Goal: Task Accomplishment & Management: Manage account settings

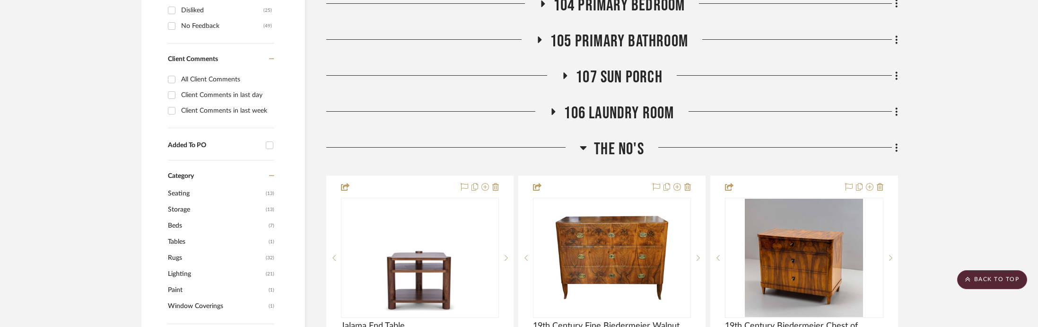
click at [618, 140] on span "The No's" at bounding box center [619, 149] width 50 height 20
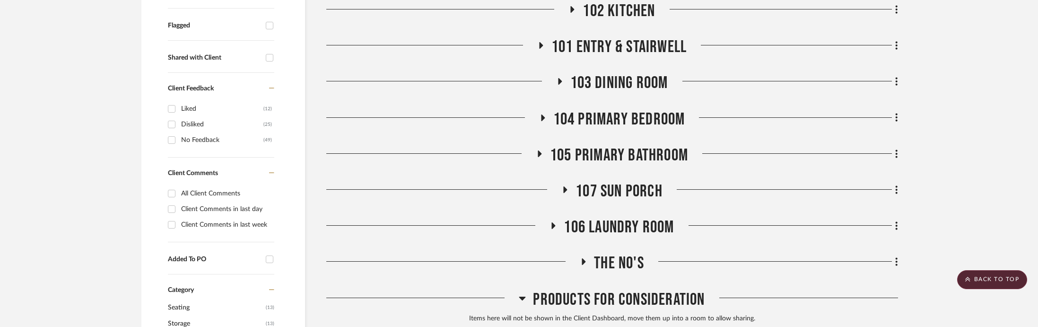
scroll to position [310, 0]
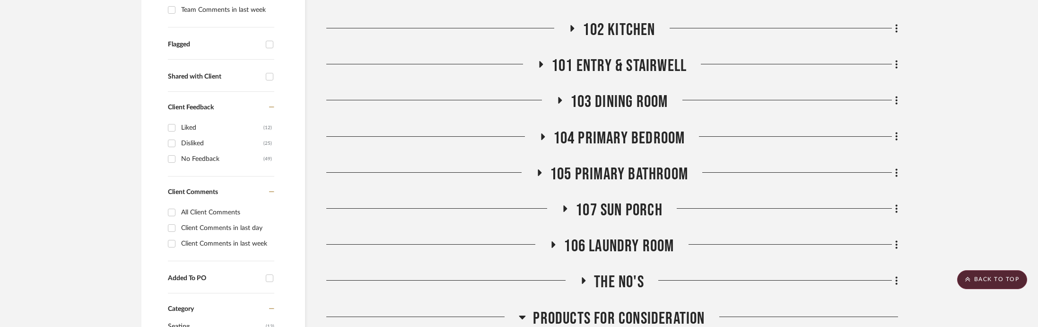
click at [626, 61] on span "101 Entry & Stairwell" at bounding box center [618, 66] width 135 height 20
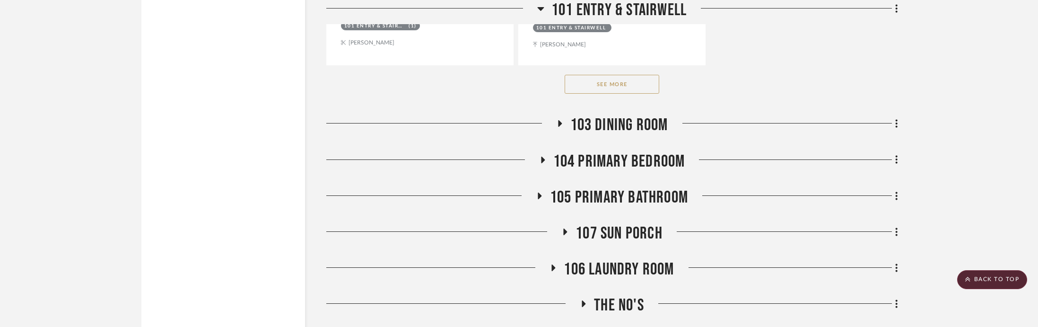
scroll to position [1564, 0]
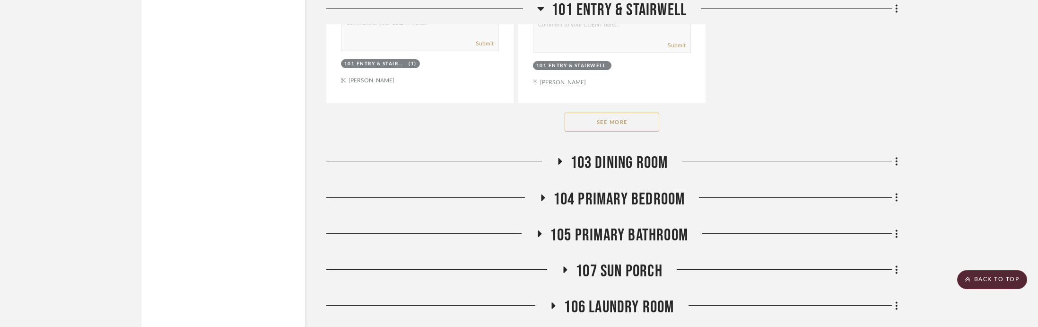
click at [621, 160] on span "103 Dining Room" at bounding box center [619, 163] width 98 height 20
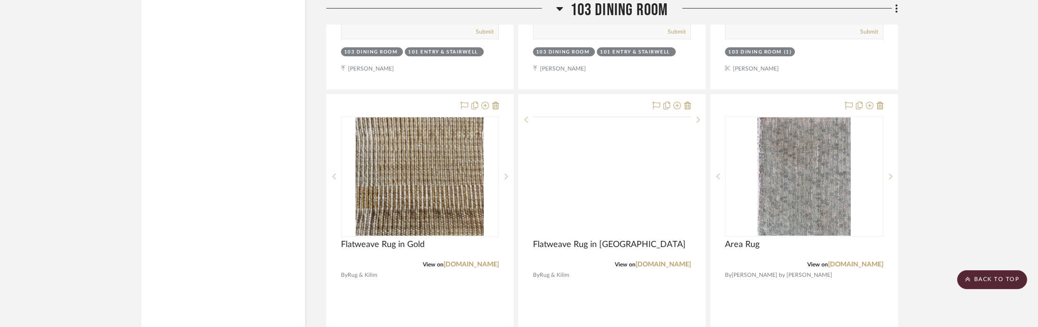
scroll to position [2075, 0]
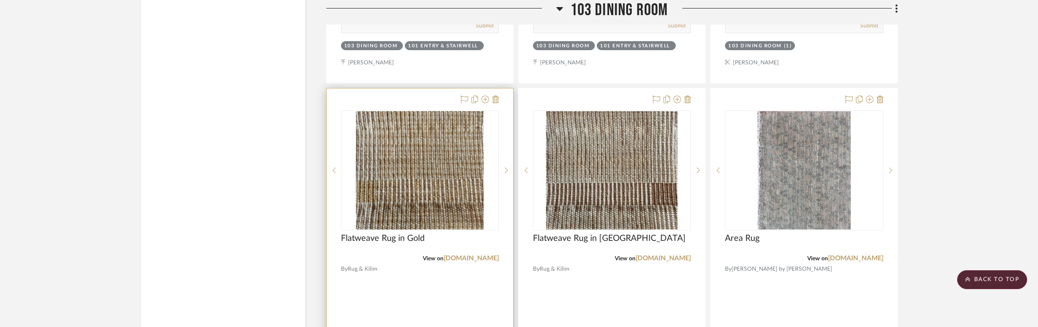
click at [0, 0] on img at bounding box center [0, 0] width 0 height 0
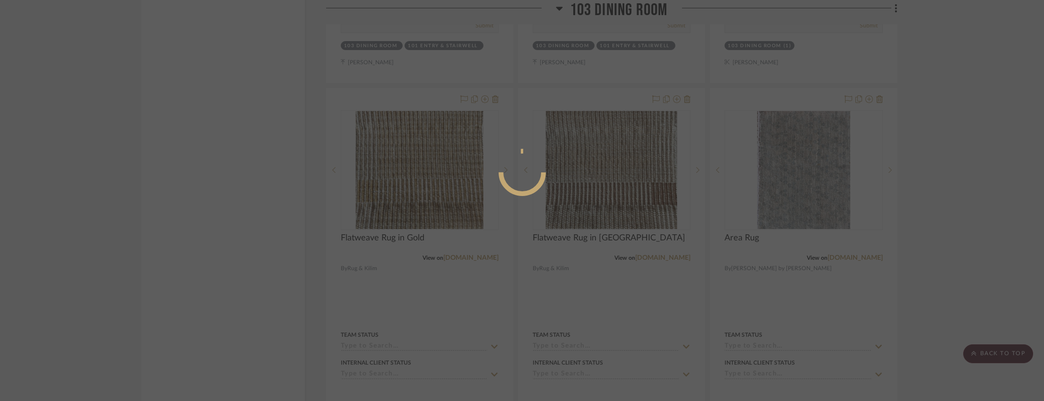
scroll to position [4, 0]
click at [174, 132] on div at bounding box center [522, 200] width 1044 height 401
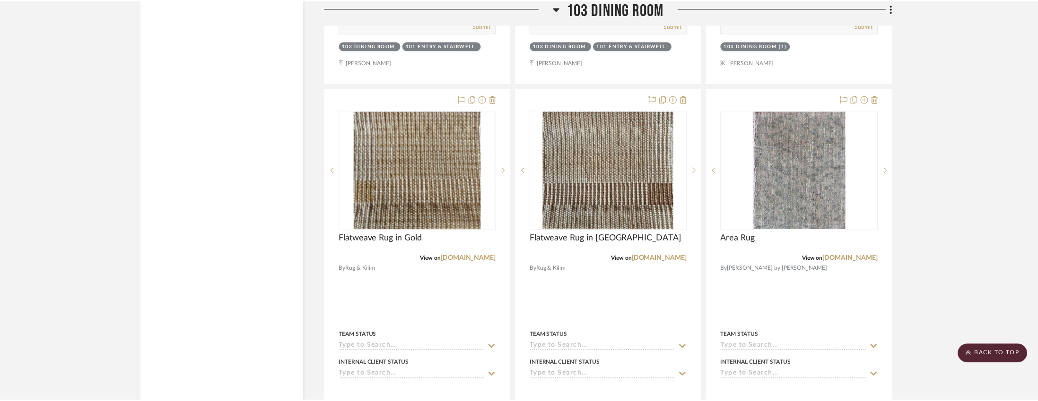
scroll to position [2075, 0]
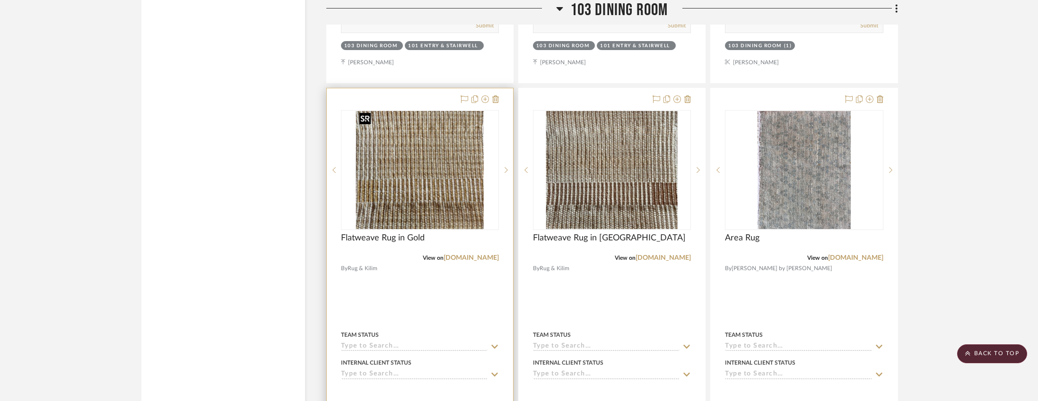
click at [401, 184] on img "0" at bounding box center [420, 170] width 128 height 118
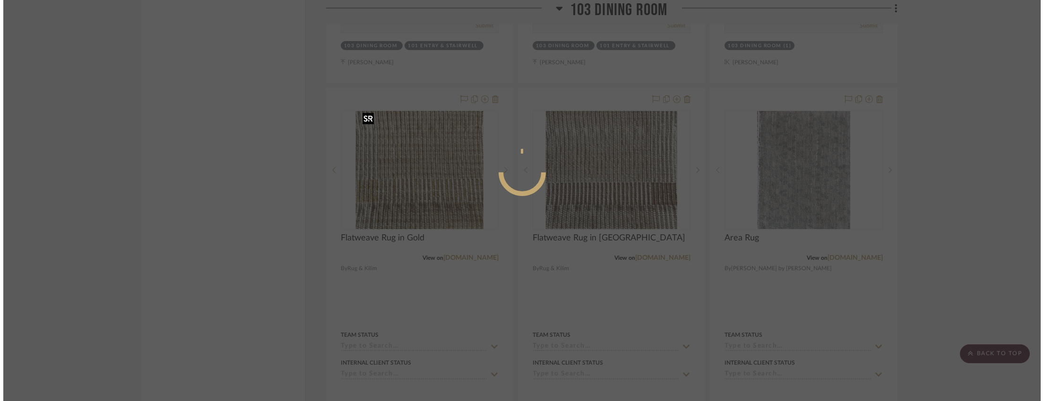
scroll to position [0, 0]
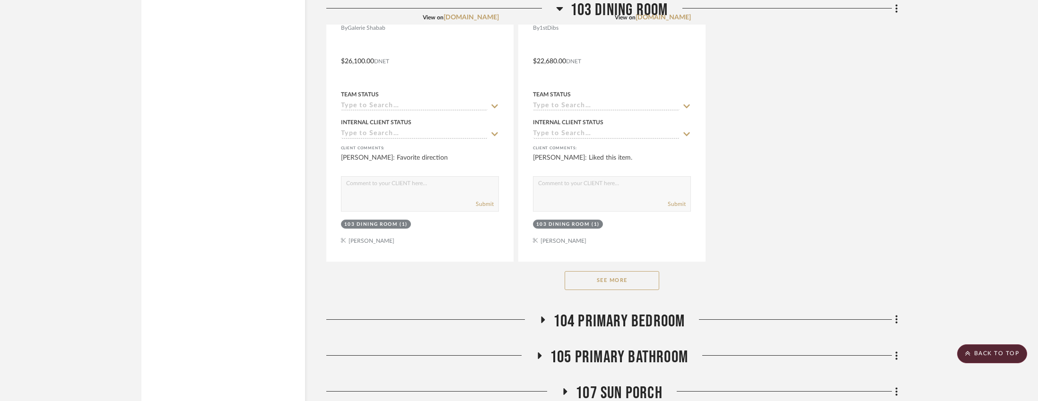
scroll to position [2844, 0]
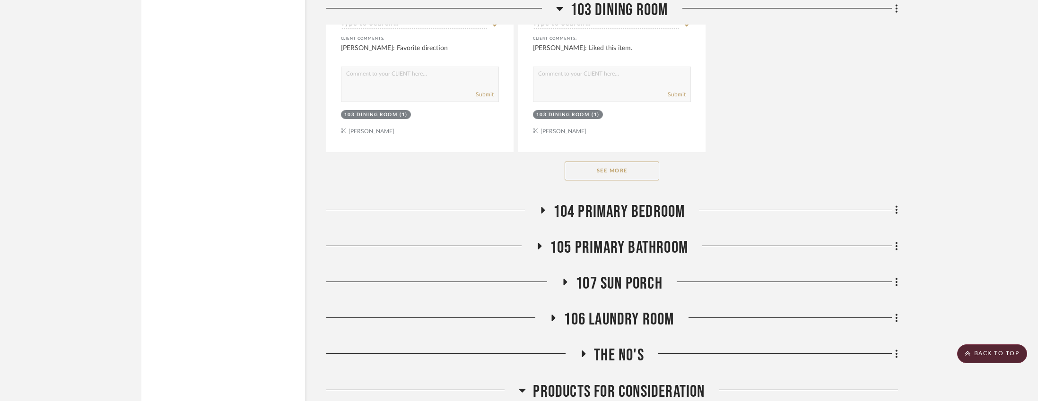
click at [609, 168] on button "See More" at bounding box center [612, 171] width 95 height 19
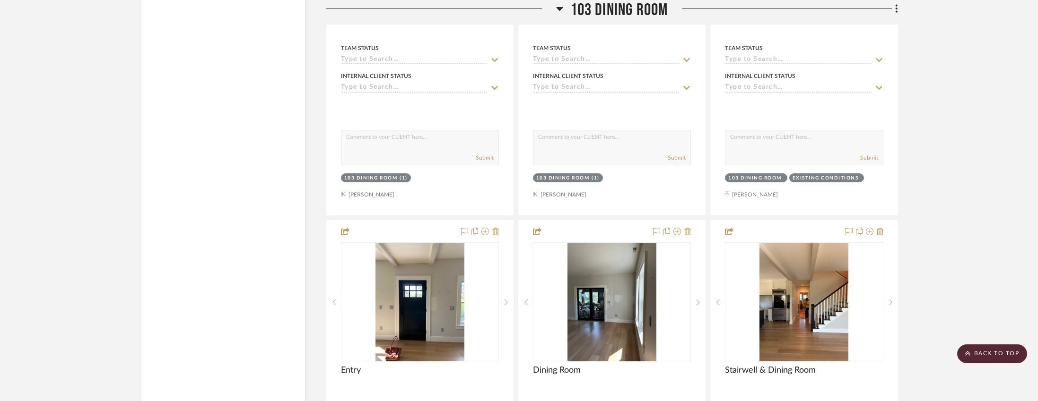
scroll to position [3201, 0]
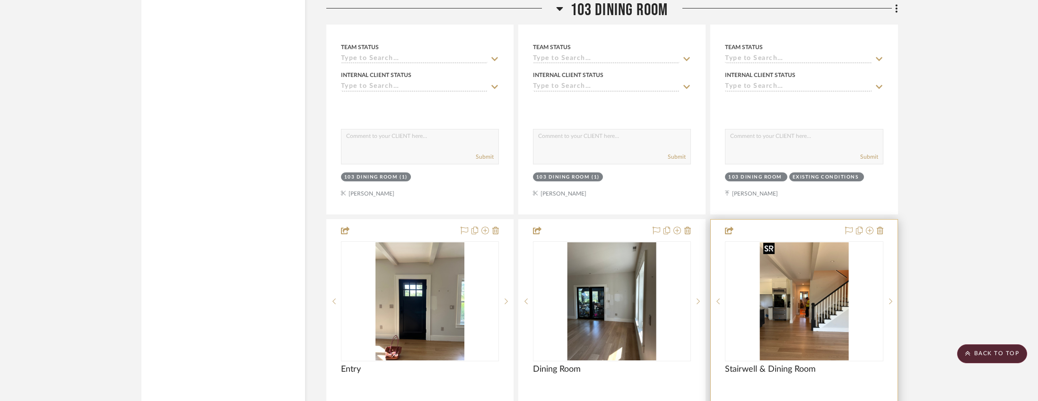
click at [0, 0] on img at bounding box center [0, 0] width 0 height 0
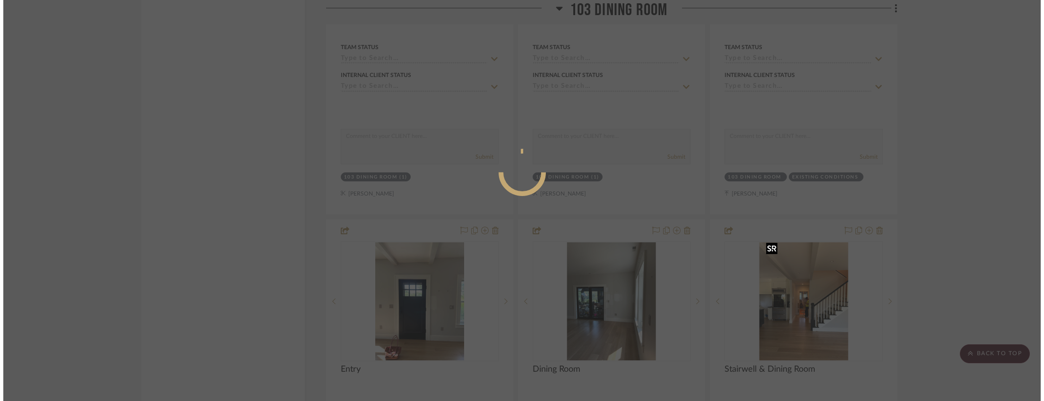
scroll to position [0, 0]
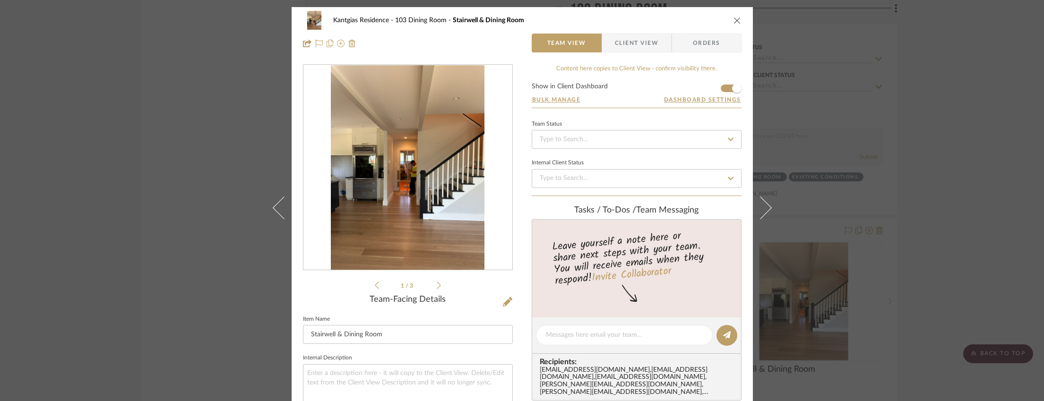
click at [469, 183] on img "0" at bounding box center [408, 167] width 154 height 205
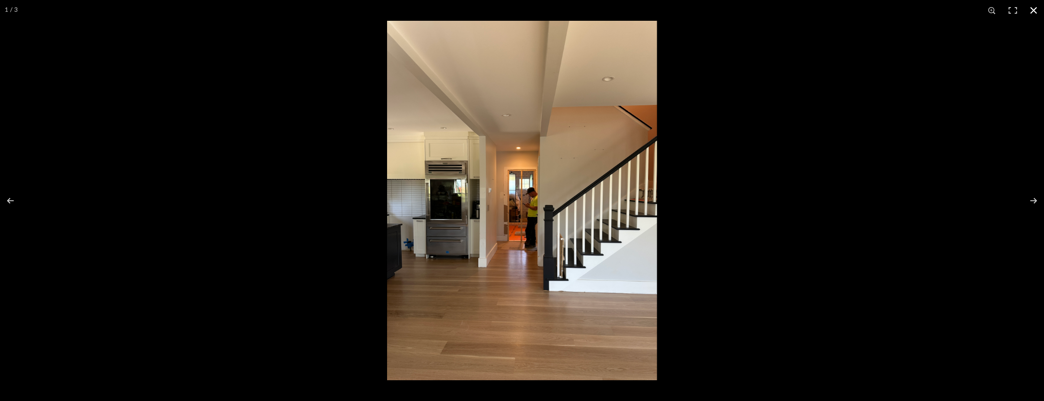
click at [952, 152] on div at bounding box center [909, 221] width 1044 height 401
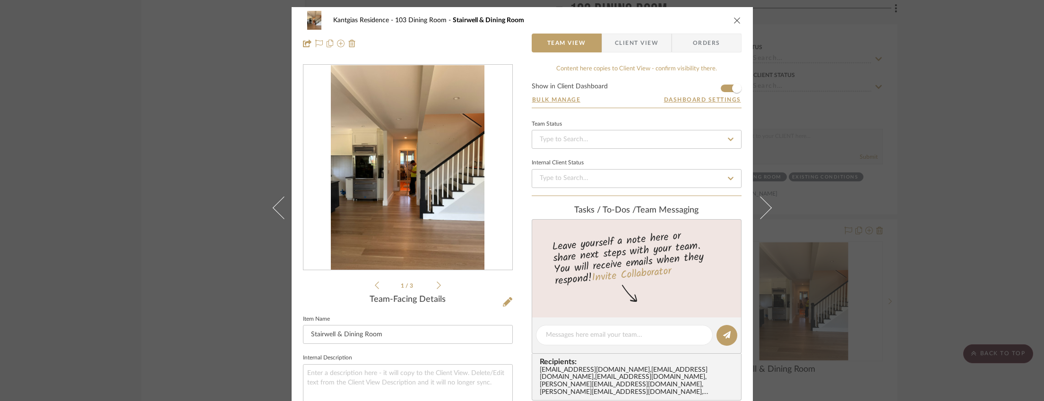
click at [952, 152] on div "Kantgias Residence 103 Dining Room Stairwell & Dining Room Team View Client Vie…" at bounding box center [522, 200] width 1044 height 401
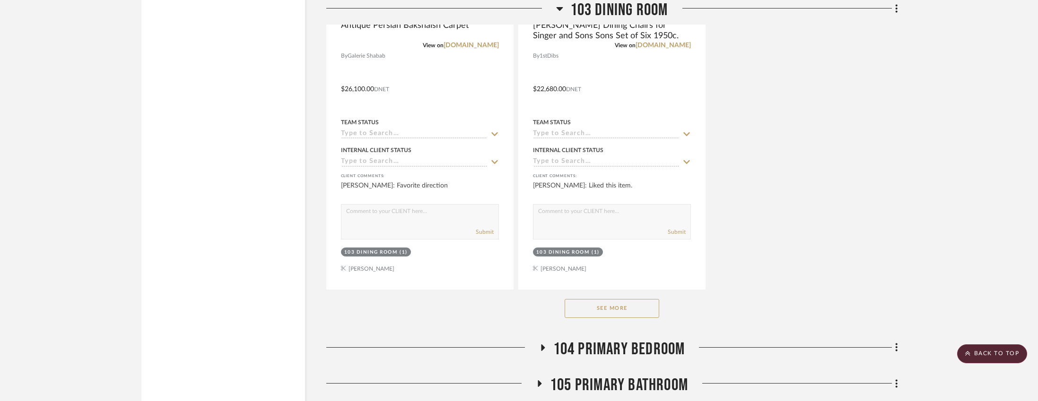
click at [606, 302] on button "See More" at bounding box center [612, 308] width 95 height 19
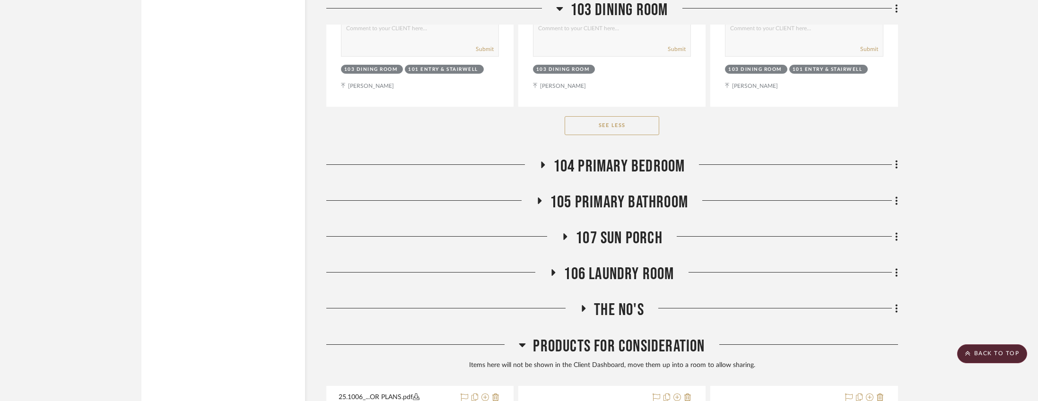
scroll to position [3732, 0]
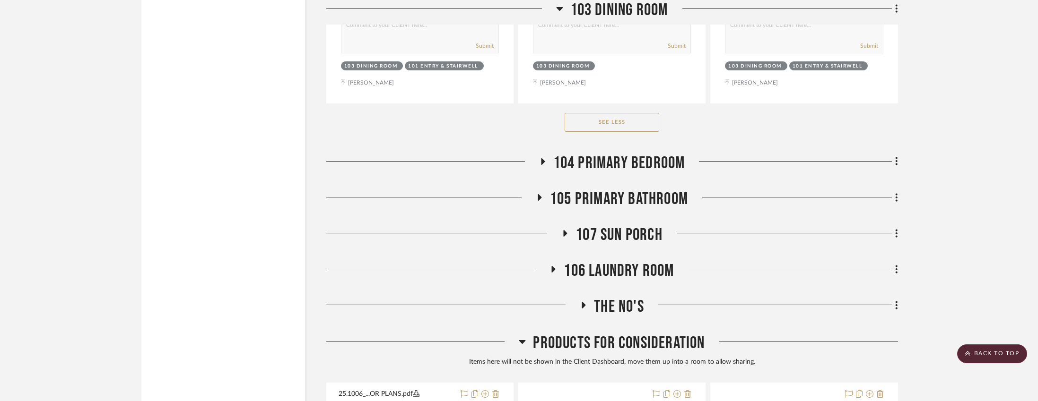
click at [637, 157] on span "104 Primary Bedroom" at bounding box center [619, 163] width 132 height 20
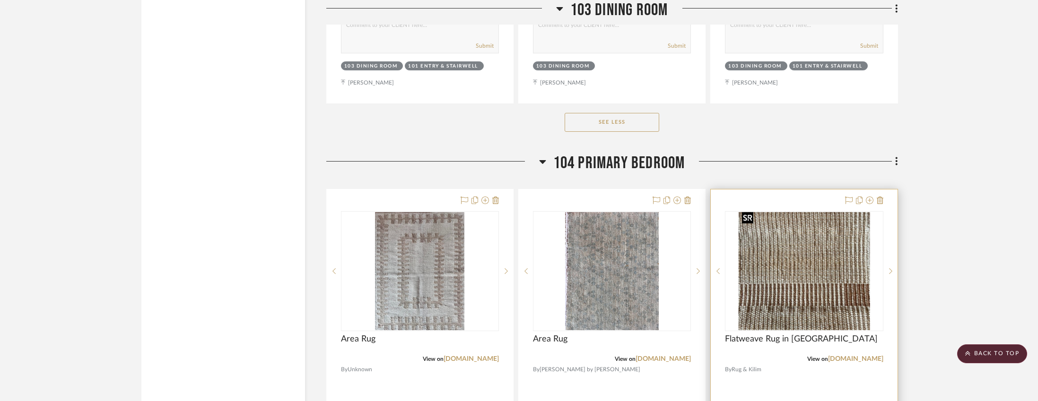
click at [0, 0] on img at bounding box center [0, 0] width 0 height 0
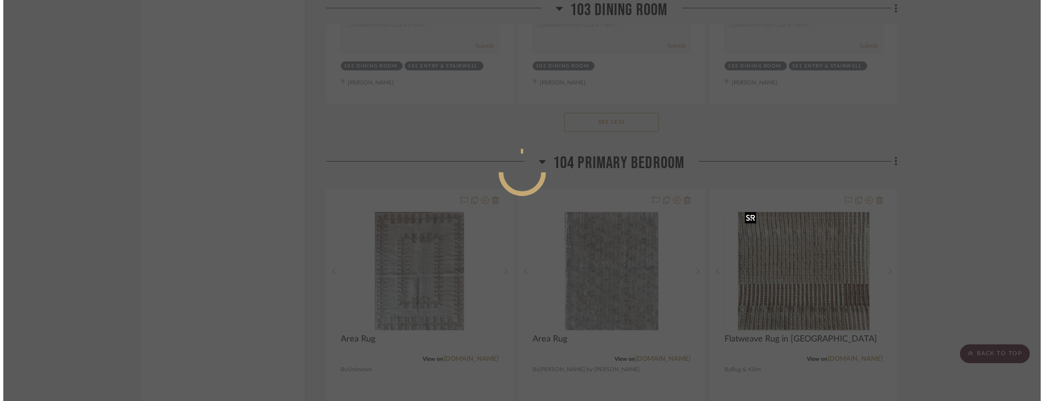
scroll to position [0, 0]
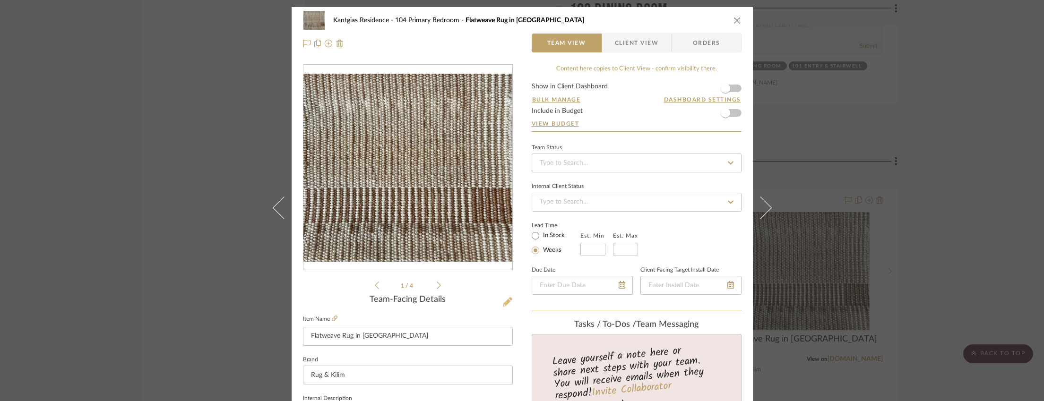
click at [505, 303] on icon at bounding box center [507, 301] width 9 height 9
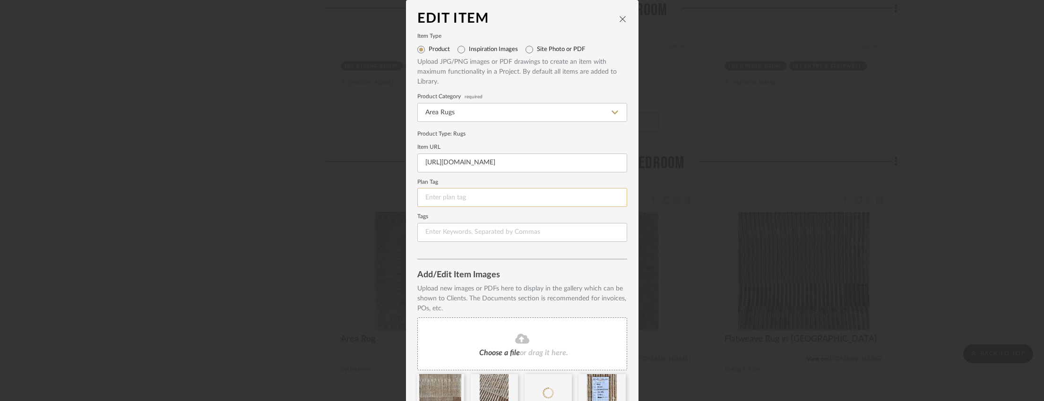
scroll to position [49, 0]
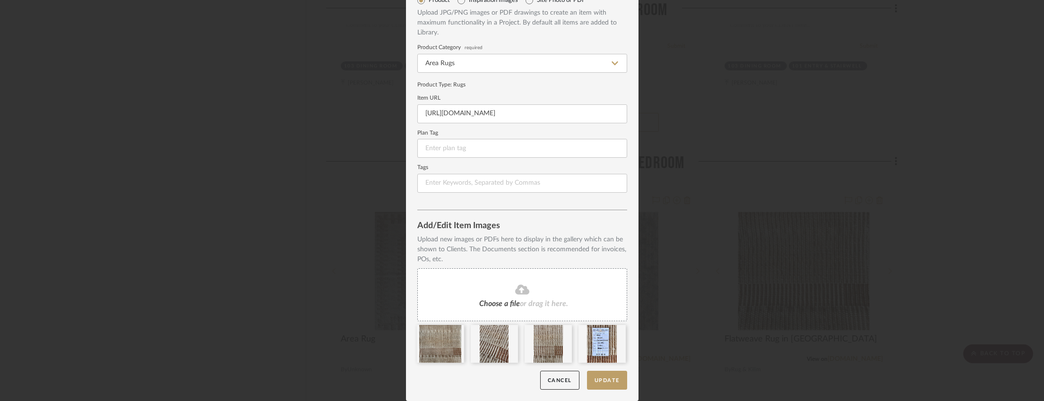
click at [514, 300] on span "Choose a file" at bounding box center [499, 304] width 41 height 8
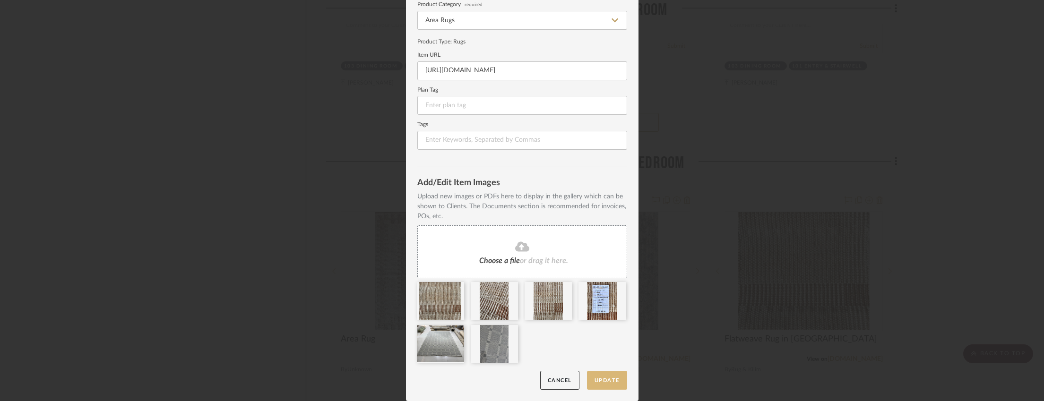
click at [606, 376] on button "Update" at bounding box center [607, 380] width 40 height 19
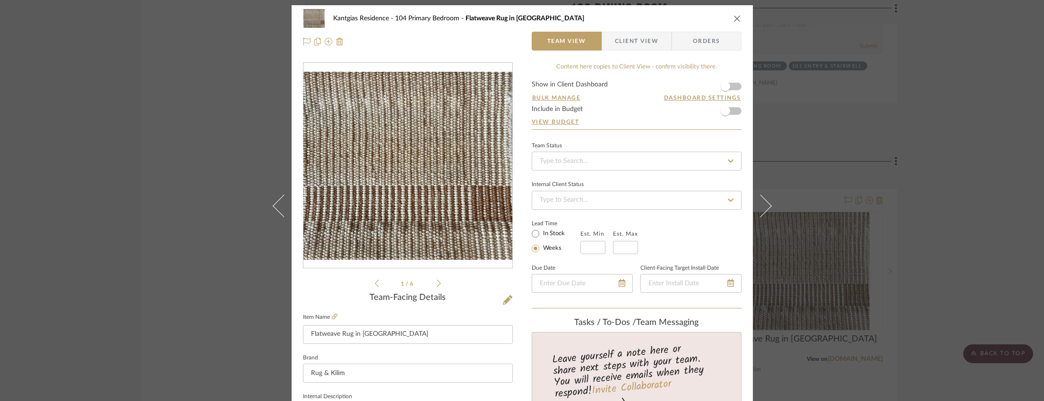
click at [882, 158] on div "Kantgias Residence 104 Primary Bedroom Flatweave Rug in Amber Team View Client …" at bounding box center [522, 200] width 1044 height 401
click at [835, 237] on div "Kantgias Residence 104 Primary Bedroom Flatweave Rug in Amber Team View Client …" at bounding box center [522, 200] width 1044 height 401
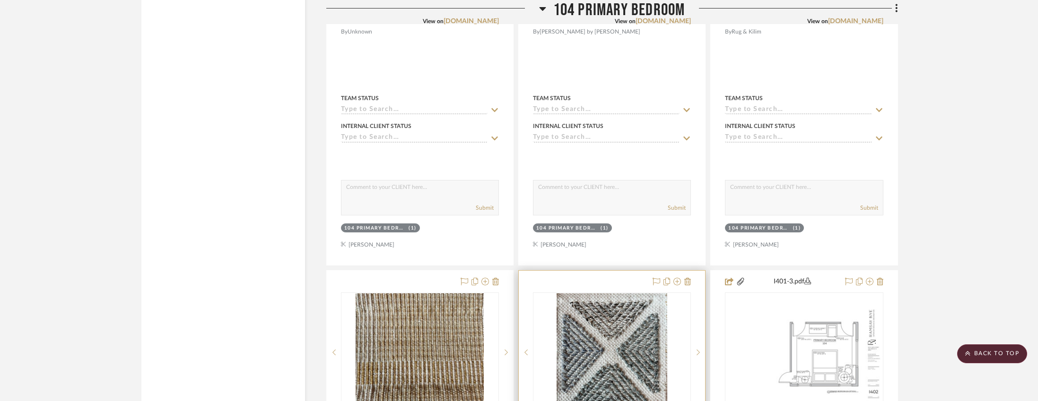
scroll to position [4089, 0]
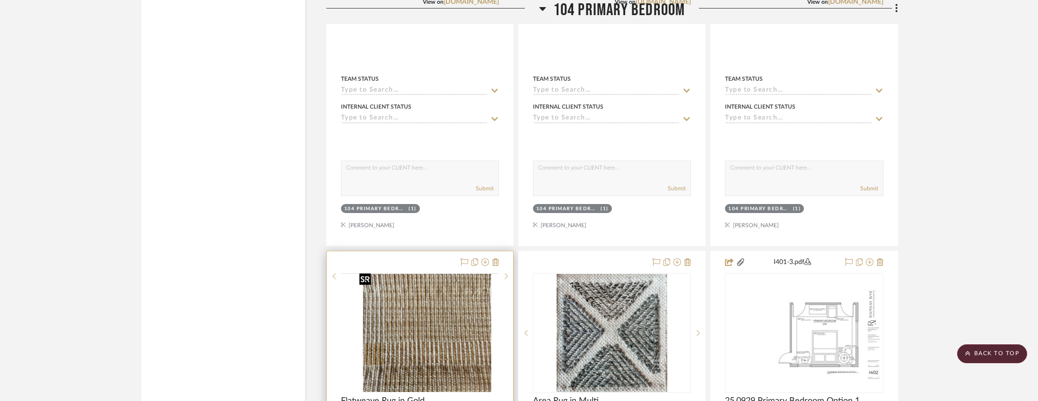
click at [0, 0] on img at bounding box center [0, 0] width 0 height 0
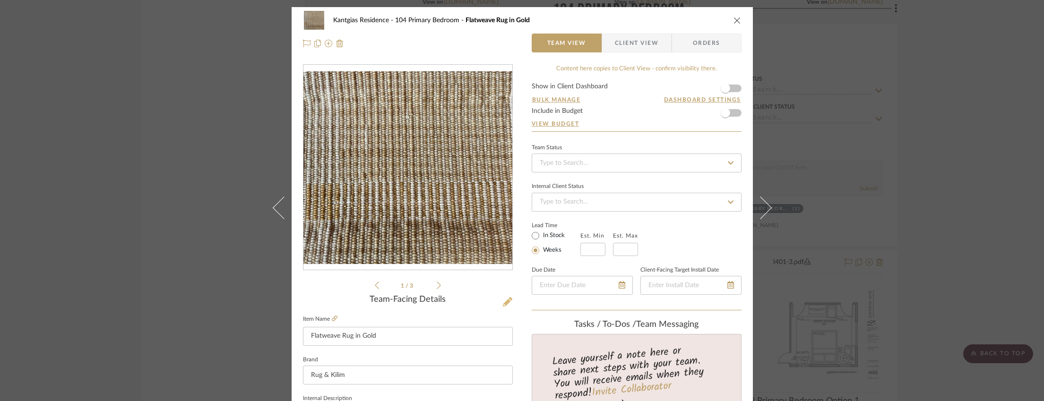
click at [506, 301] on icon at bounding box center [507, 301] width 9 height 9
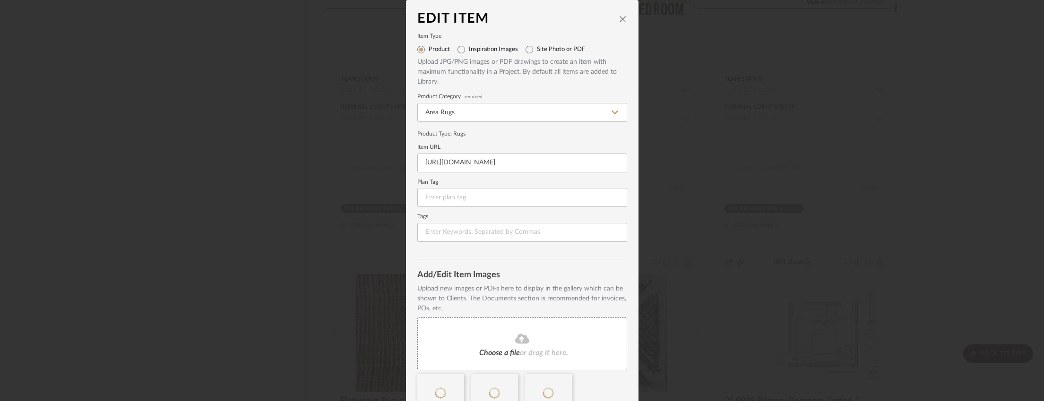
scroll to position [49, 0]
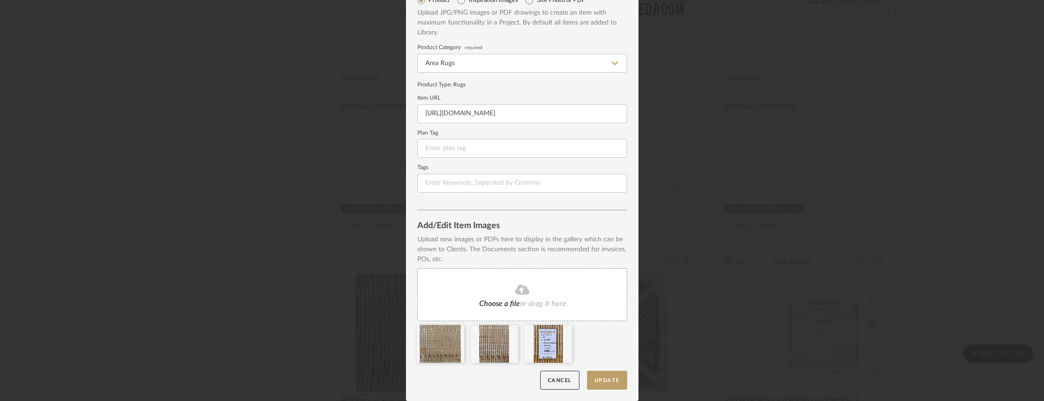
click at [506, 290] on fa-icon at bounding box center [522, 290] width 86 height 12
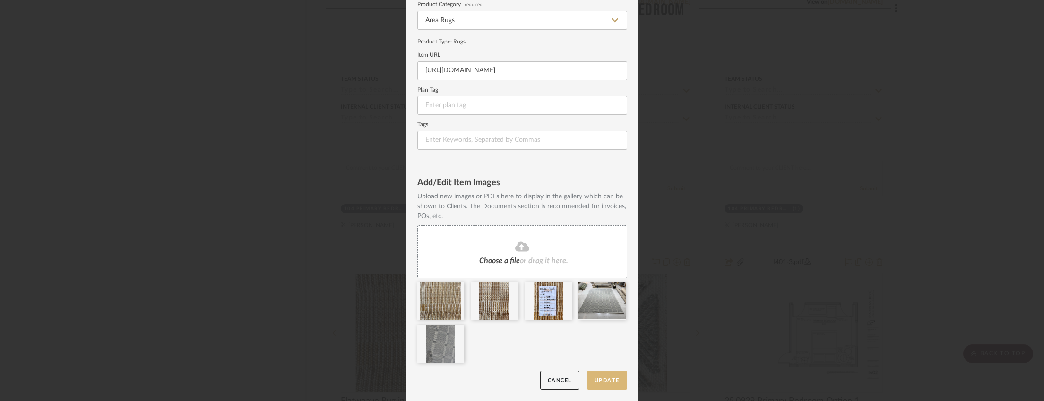
click at [608, 375] on button "Update" at bounding box center [607, 380] width 40 height 19
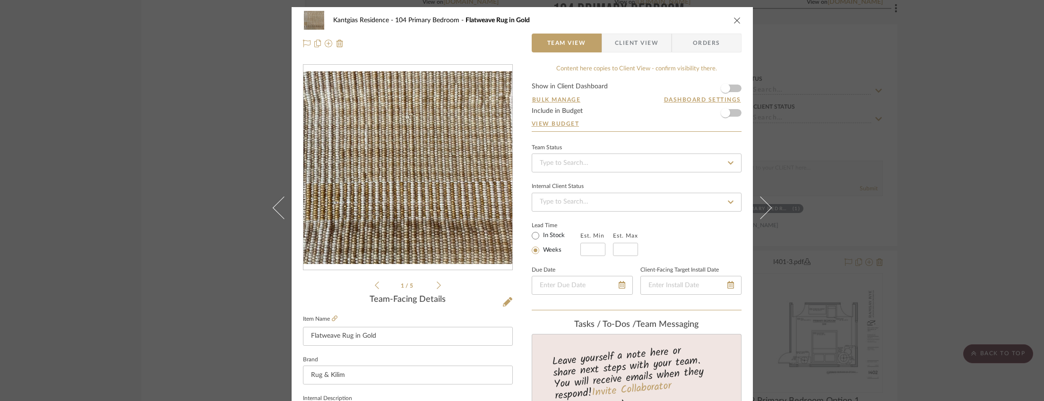
click at [887, 270] on div "Kantgias Residence 104 Primary Bedroom Flatweave Rug in Gold Team View Client V…" at bounding box center [522, 200] width 1044 height 401
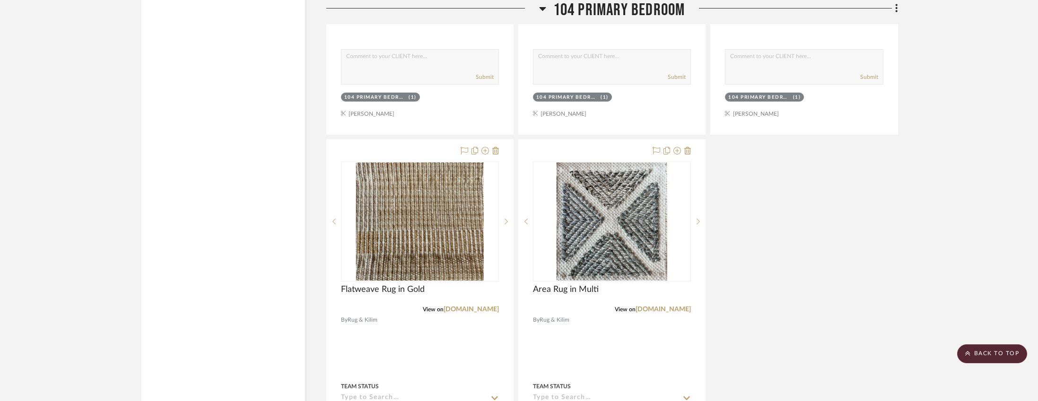
scroll to position [4621, 0]
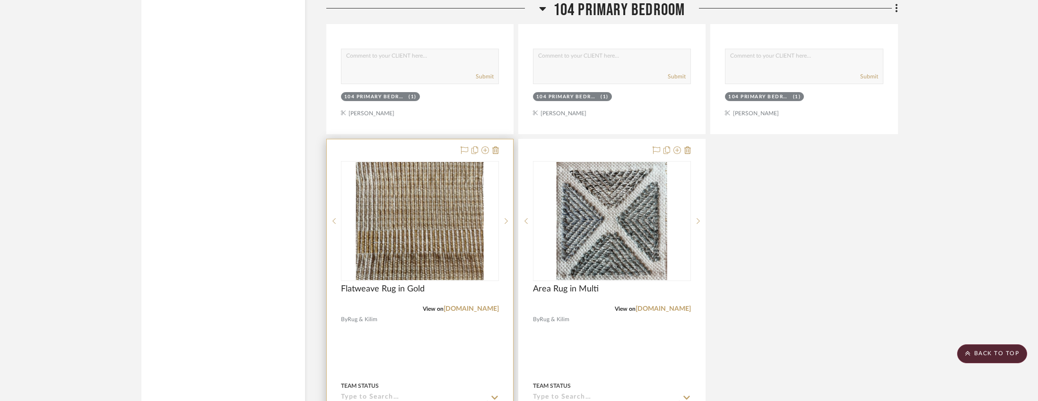
click at [455, 197] on img "0" at bounding box center [420, 221] width 128 height 118
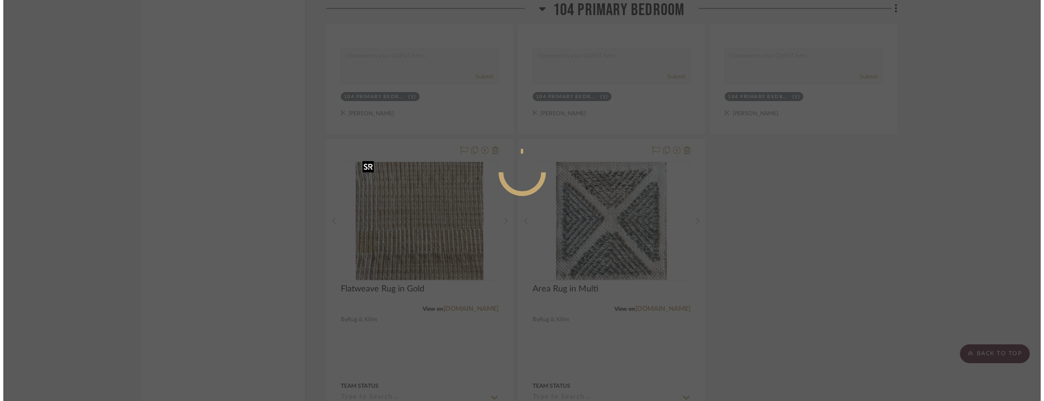
scroll to position [0, 0]
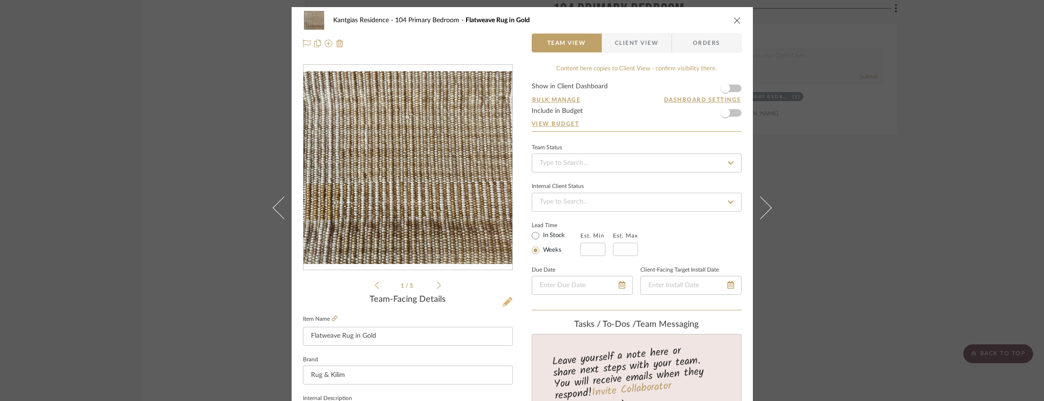
click at [506, 306] on icon at bounding box center [507, 301] width 9 height 9
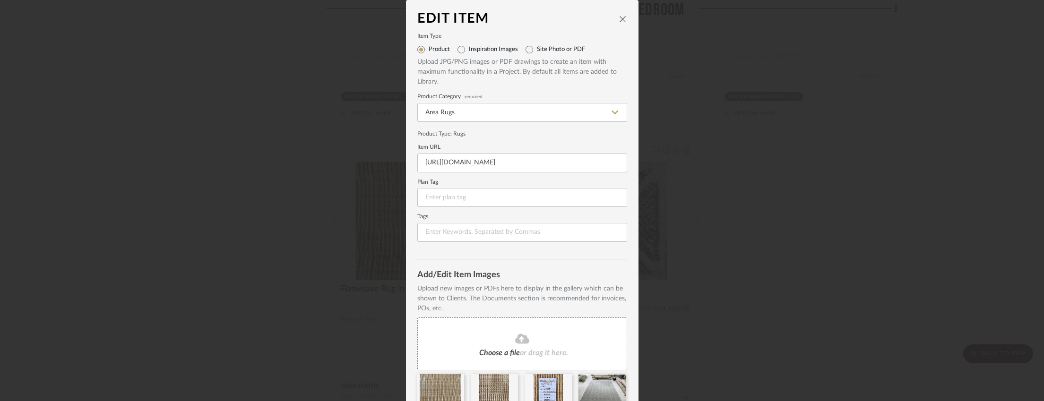
scroll to position [92, 0]
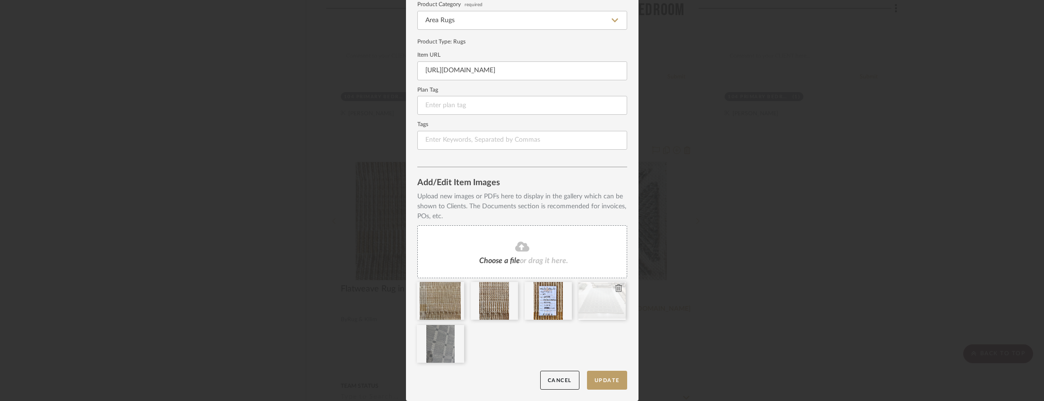
click at [618, 288] on icon at bounding box center [619, 289] width 7 height 8
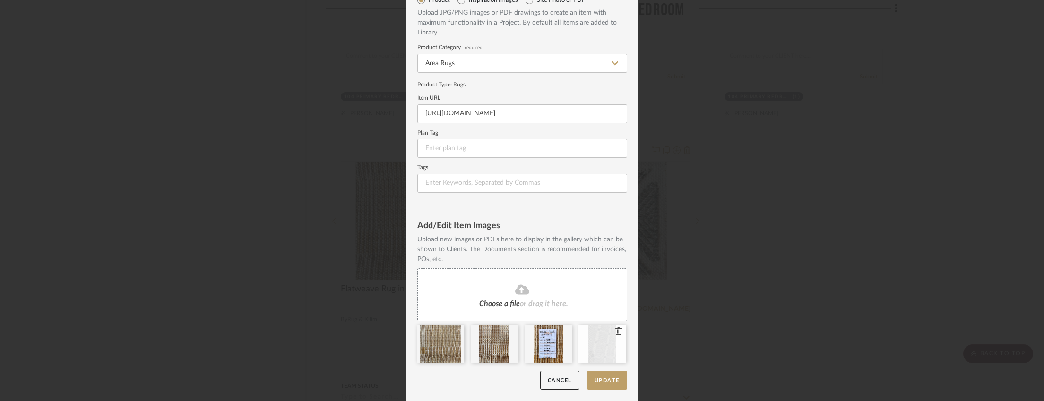
click at [616, 331] on icon at bounding box center [619, 332] width 7 height 8
click at [527, 309] on div "Choose a file or drag it here." at bounding box center [522, 295] width 210 height 53
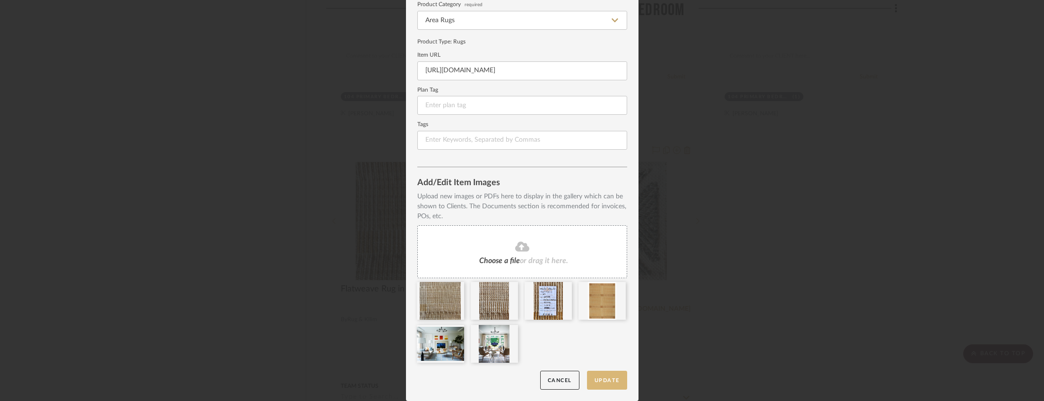
click at [605, 380] on button "Update" at bounding box center [607, 380] width 40 height 19
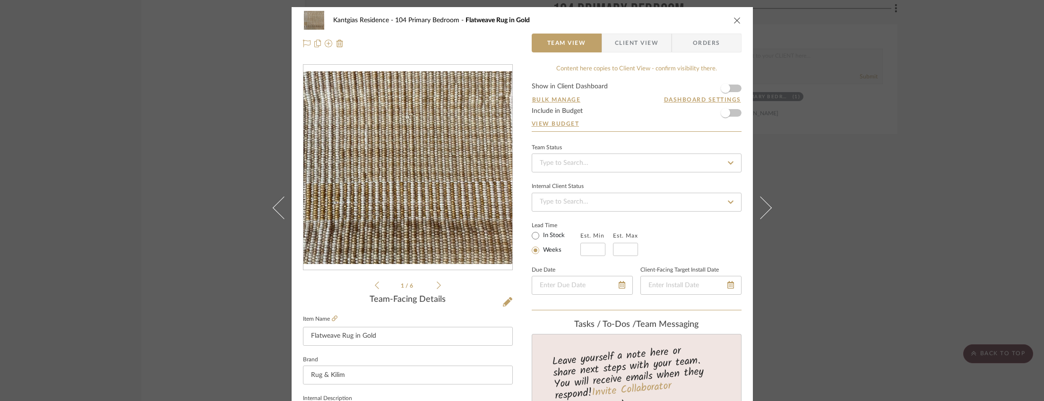
click at [437, 283] on icon at bounding box center [439, 285] width 4 height 9
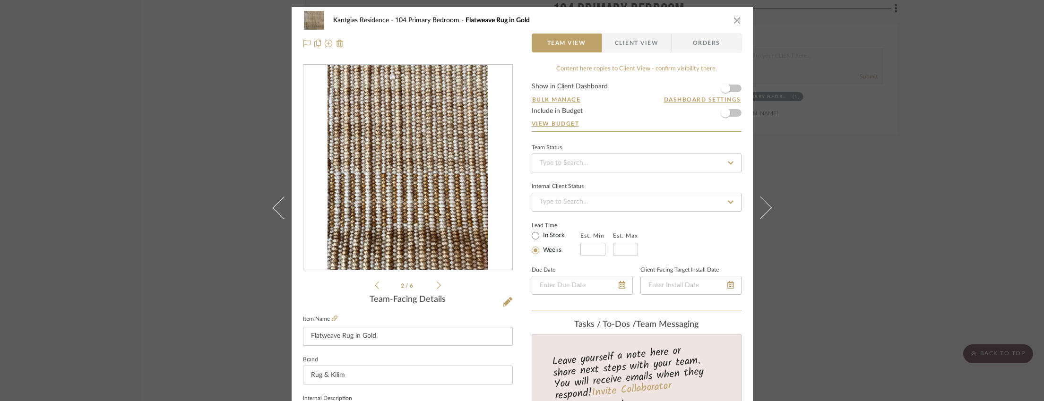
click at [437, 284] on icon at bounding box center [439, 285] width 4 height 9
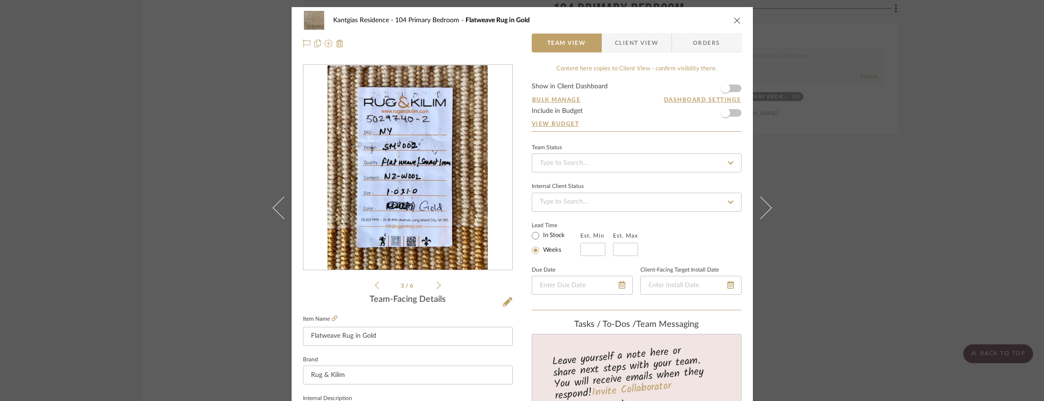
click at [437, 284] on icon at bounding box center [439, 285] width 4 height 9
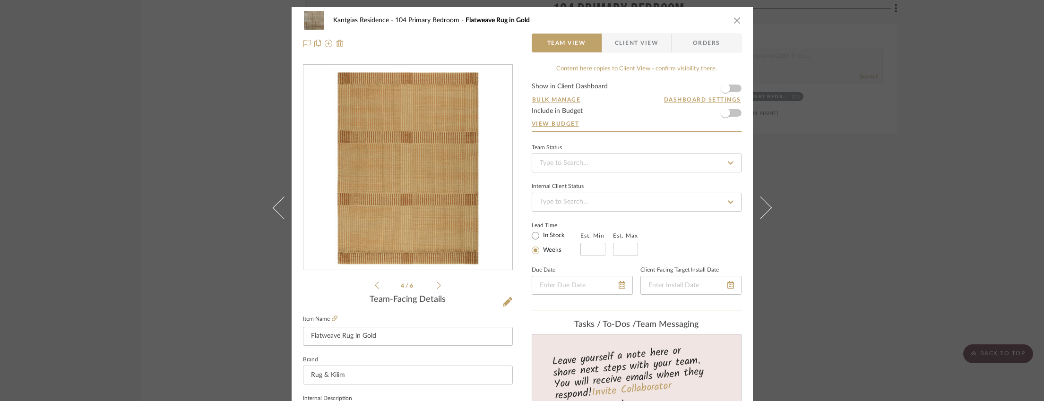
click at [437, 284] on icon at bounding box center [439, 285] width 4 height 9
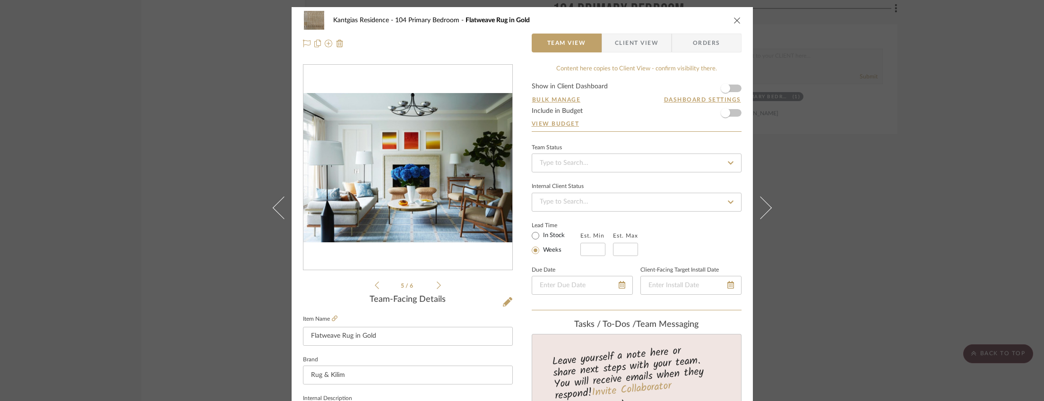
click at [437, 284] on icon at bounding box center [439, 285] width 4 height 9
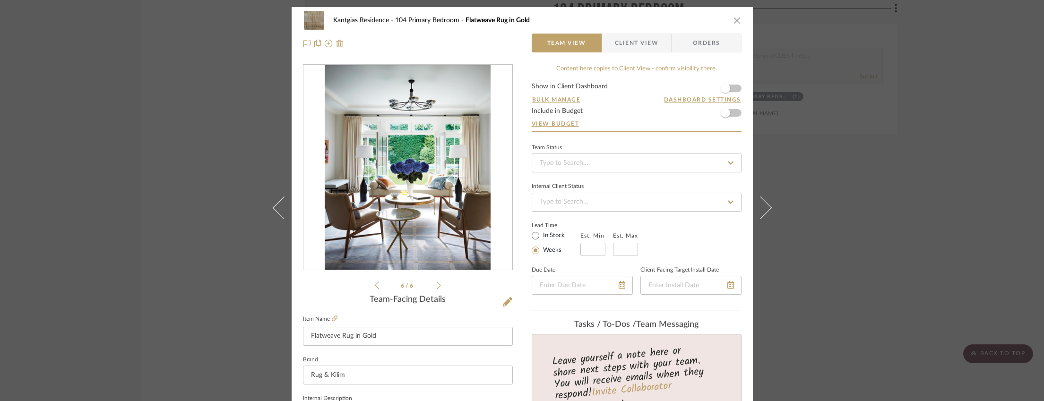
click at [437, 284] on icon at bounding box center [439, 285] width 4 height 9
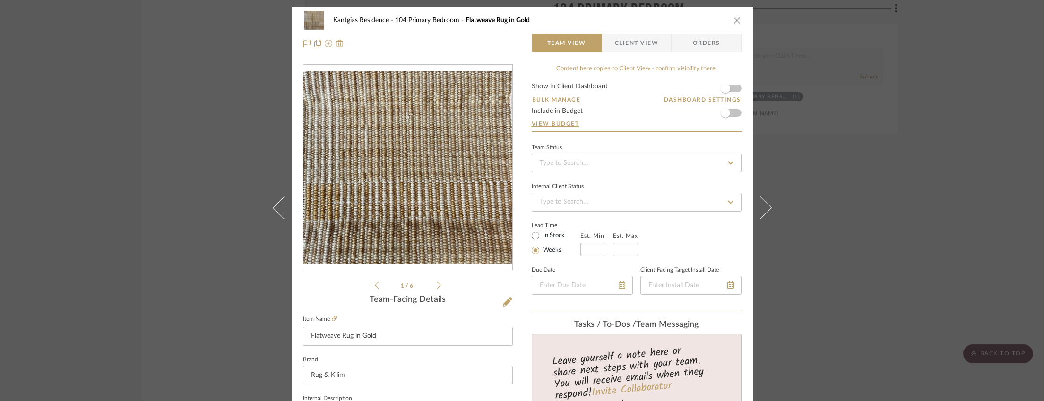
click at [876, 226] on div "Kantgias Residence 104 Primary Bedroom Flatweave Rug in Gold Team View Client V…" at bounding box center [522, 200] width 1044 height 401
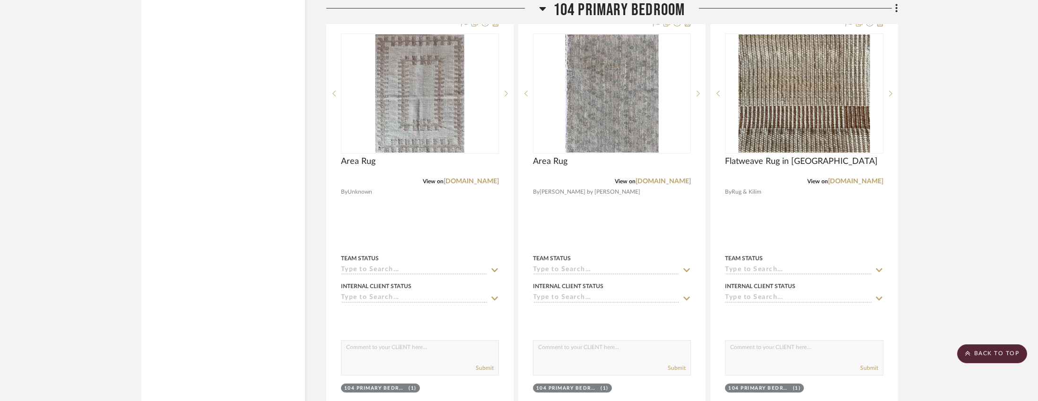
scroll to position [4220, 0]
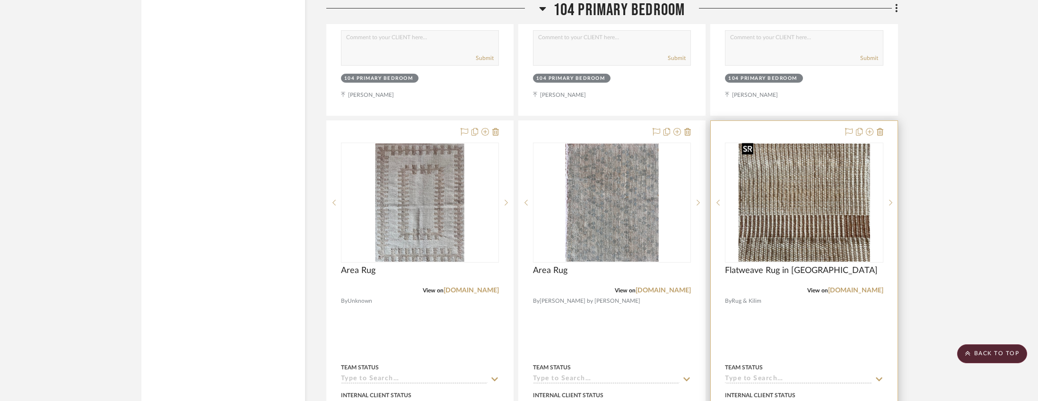
click at [772, 190] on img "0" at bounding box center [803, 203] width 131 height 118
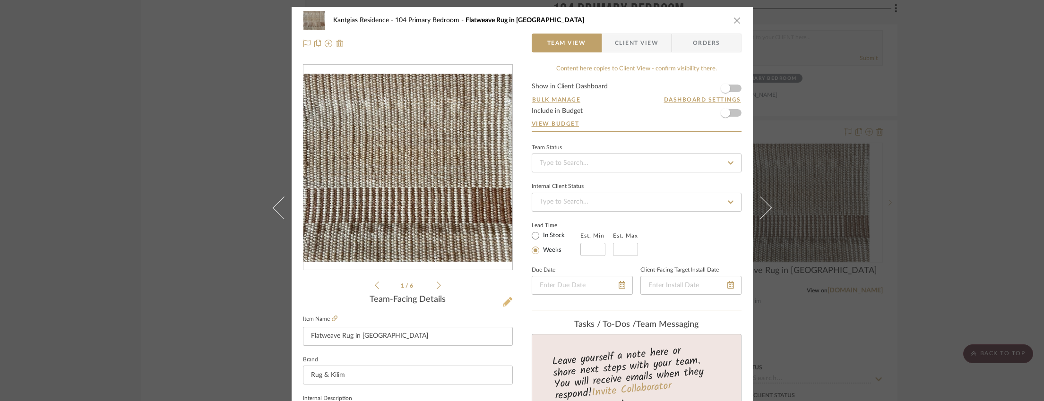
click at [503, 300] on icon at bounding box center [507, 301] width 9 height 9
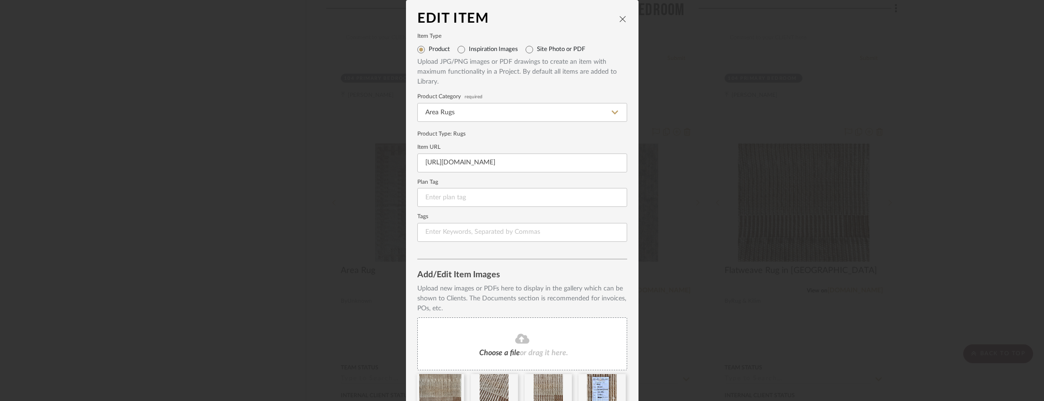
scroll to position [92, 0]
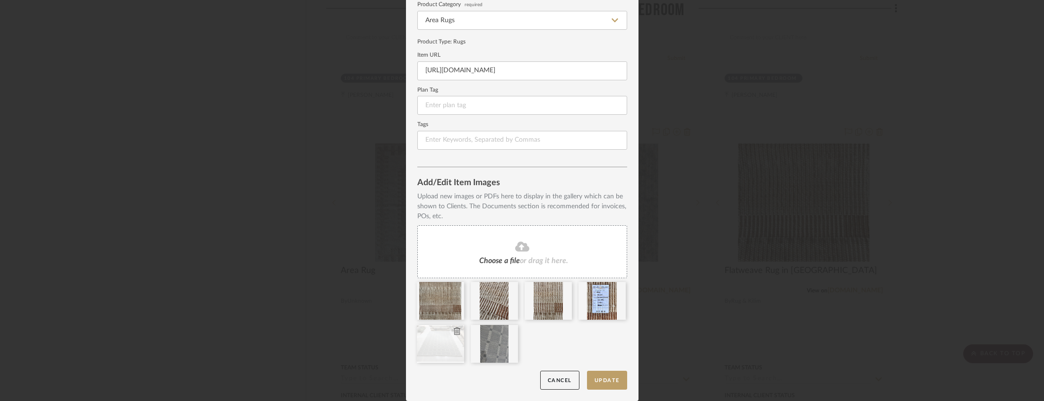
click at [456, 333] on icon at bounding box center [457, 332] width 7 height 8
click at [0, 0] on icon at bounding box center [0, 0] width 0 height 0
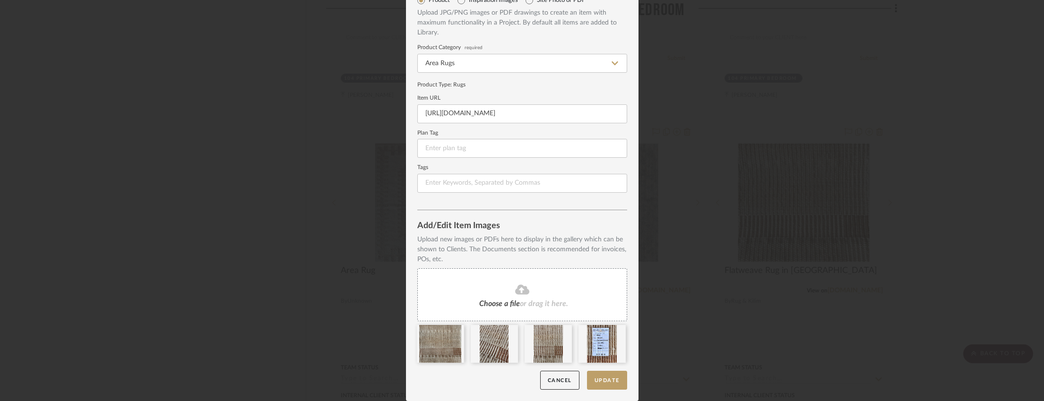
click at [522, 314] on div "Choose a file or drag it here." at bounding box center [522, 295] width 210 height 53
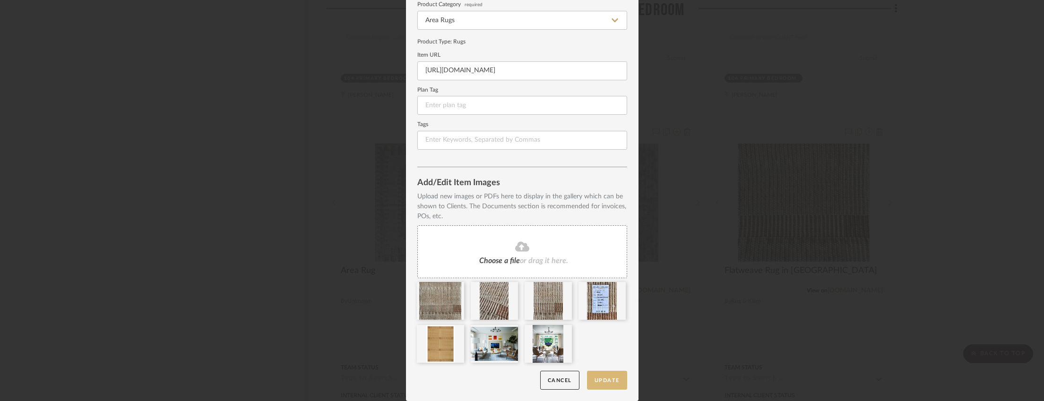
click at [600, 375] on button "Update" at bounding box center [607, 380] width 40 height 19
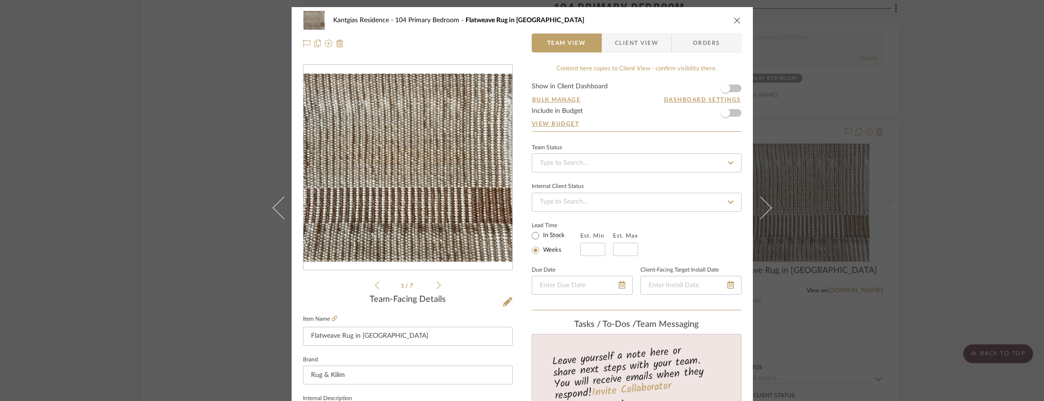
click at [997, 186] on div "Kantgias Residence 104 Primary Bedroom Flatweave Rug in Amber Team View Client …" at bounding box center [522, 200] width 1044 height 401
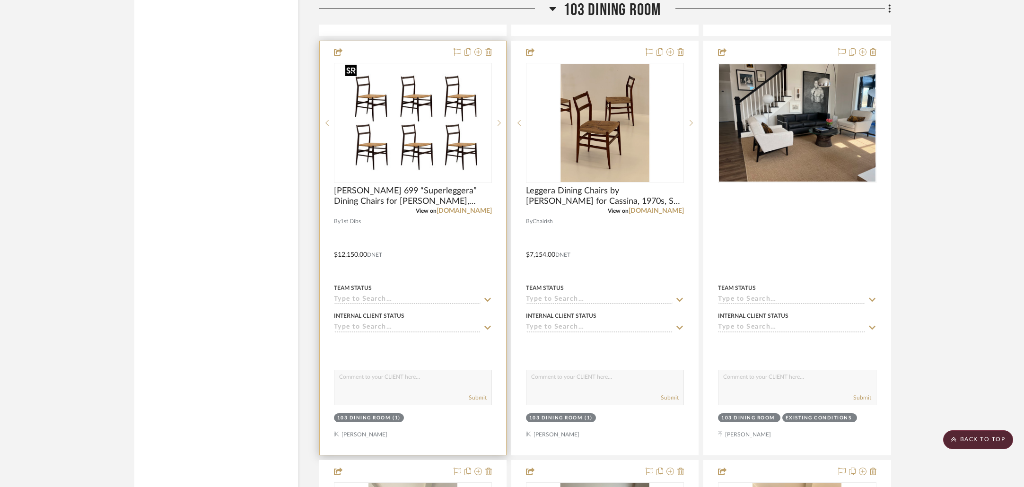
scroll to position [2911, 0]
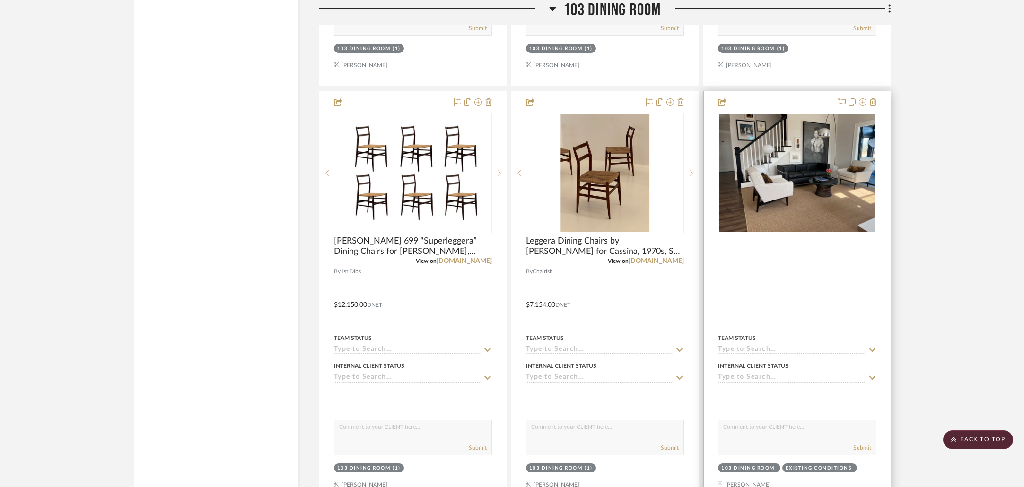
click at [721, 106] on div at bounding box center [797, 298] width 186 height 414
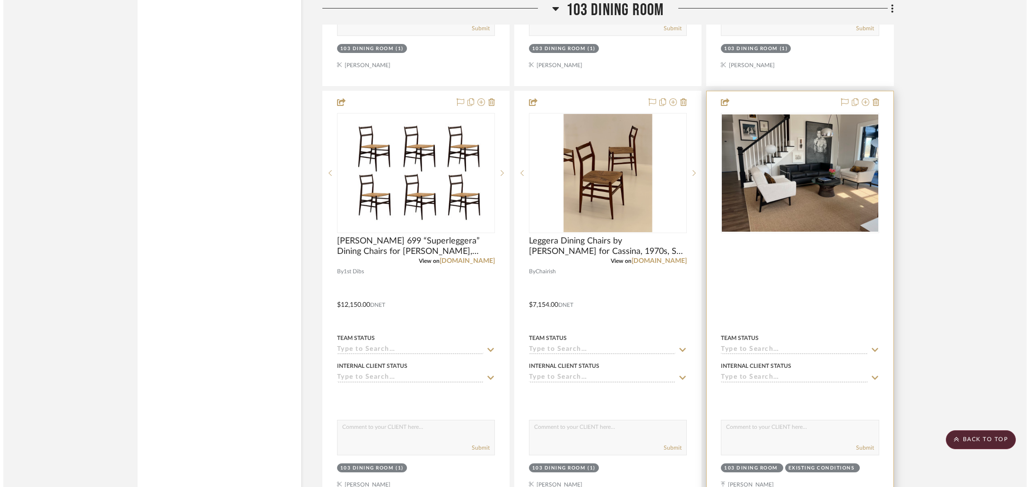
scroll to position [0, 0]
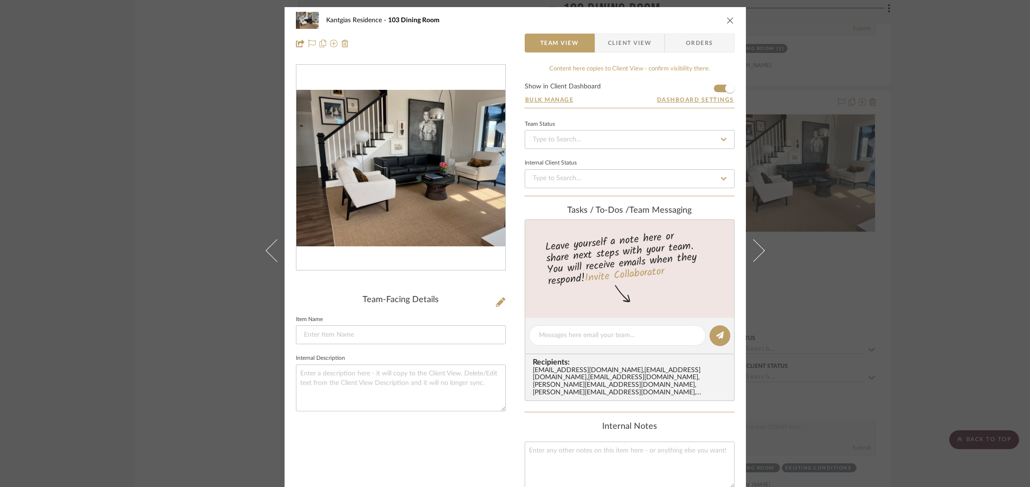
click at [465, 183] on img "0" at bounding box center [400, 168] width 209 height 157
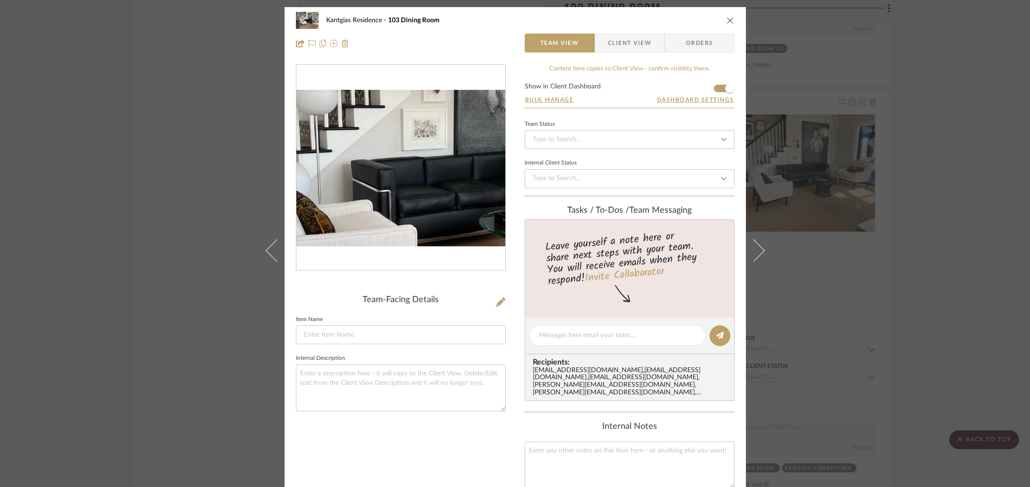
click at [387, 160] on img "0" at bounding box center [400, 168] width 209 height 157
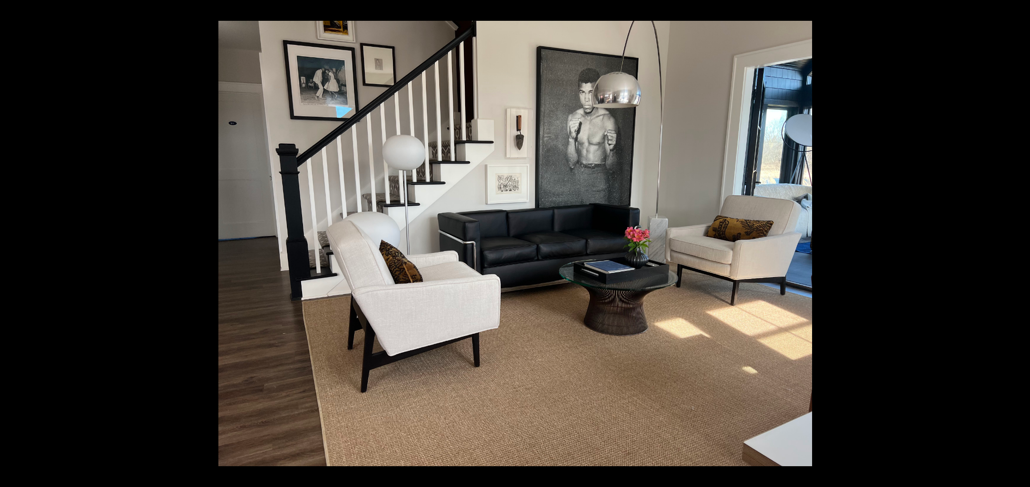
click at [871, 201] on div at bounding box center [733, 264] width 1030 height 487
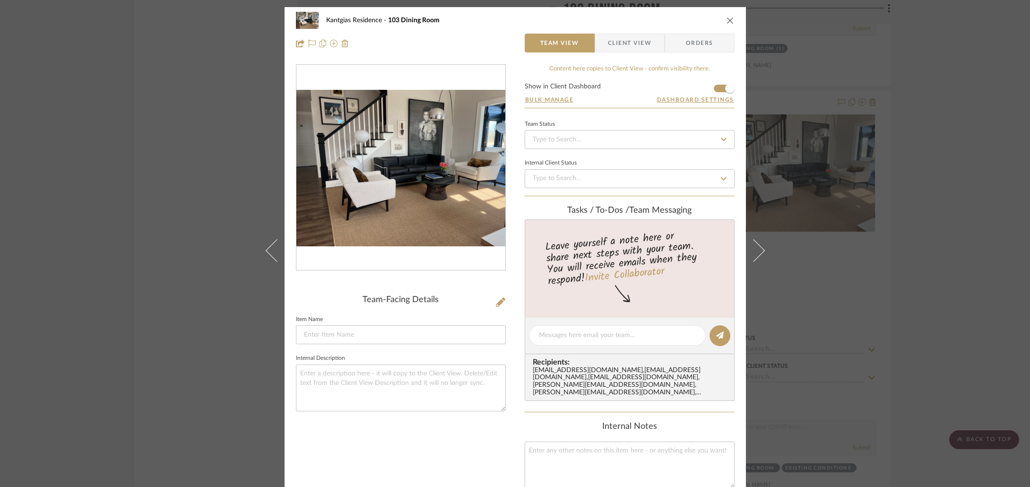
click at [871, 201] on div "Kantgias Residence 103 Dining Room Team View Client View Orders Team-Facing Det…" at bounding box center [515, 243] width 1030 height 487
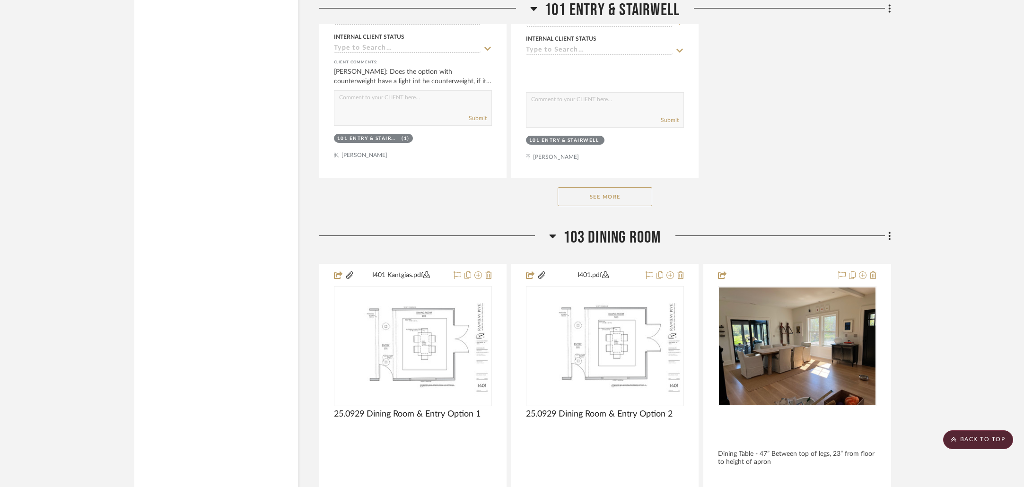
scroll to position [1467, 0]
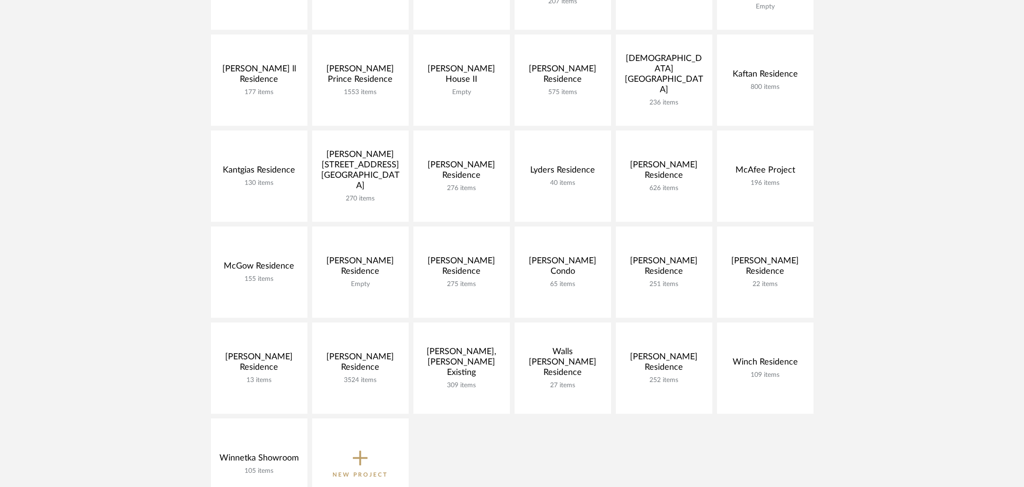
scroll to position [339, 0]
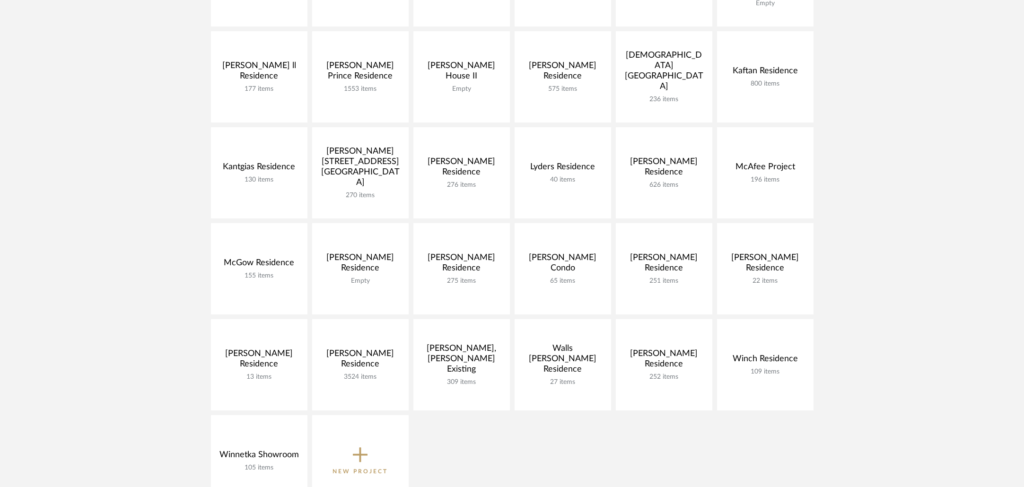
click at [179, 157] on div "Ann Arbor Studio HQ 49 items View Budget Open Project Athens New Studio HQ 36 i…" at bounding box center [512, 175] width 681 height 672
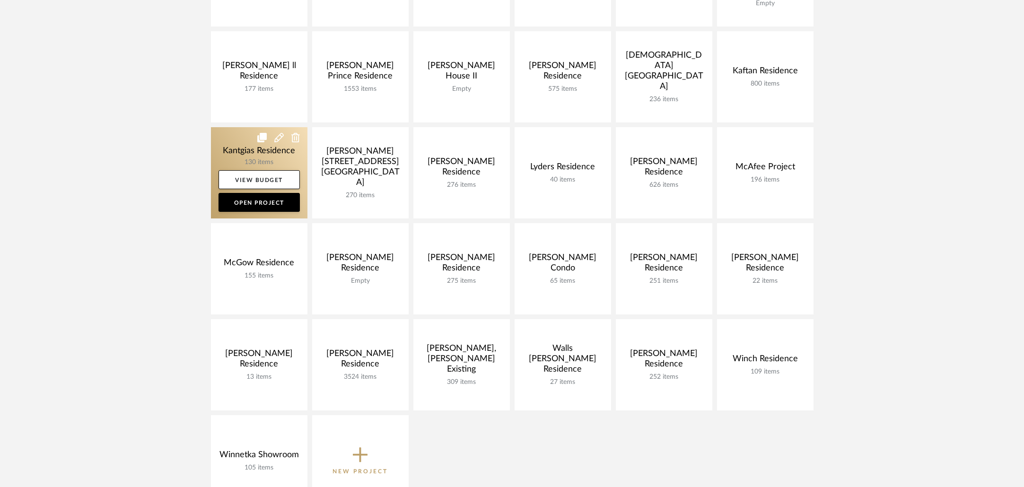
click at [214, 152] on link at bounding box center [259, 172] width 96 height 91
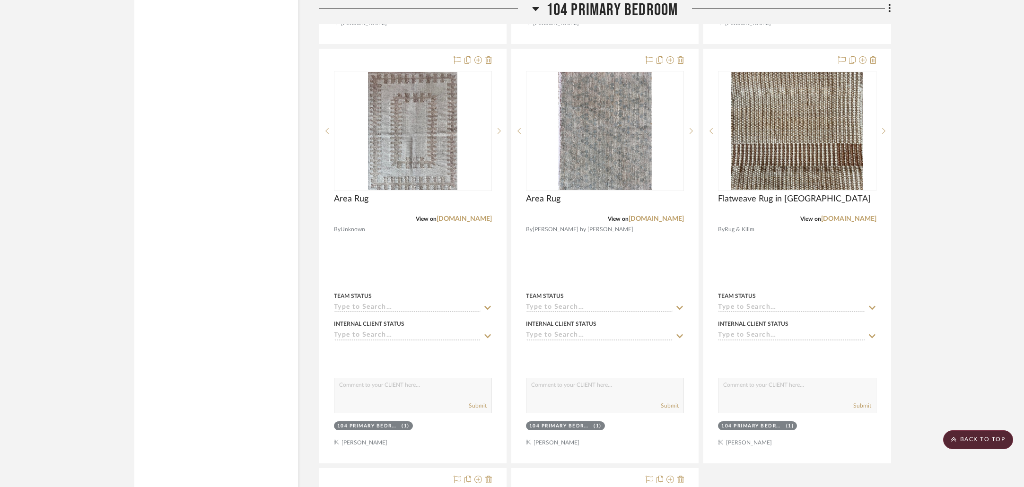
scroll to position [3453, 0]
click at [614, 157] on img "0" at bounding box center [604, 130] width 93 height 118
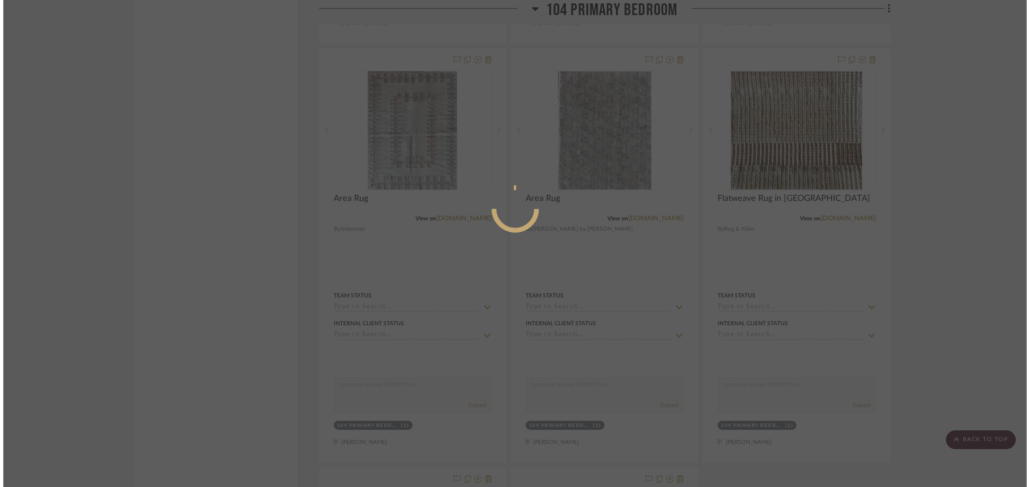
scroll to position [0, 0]
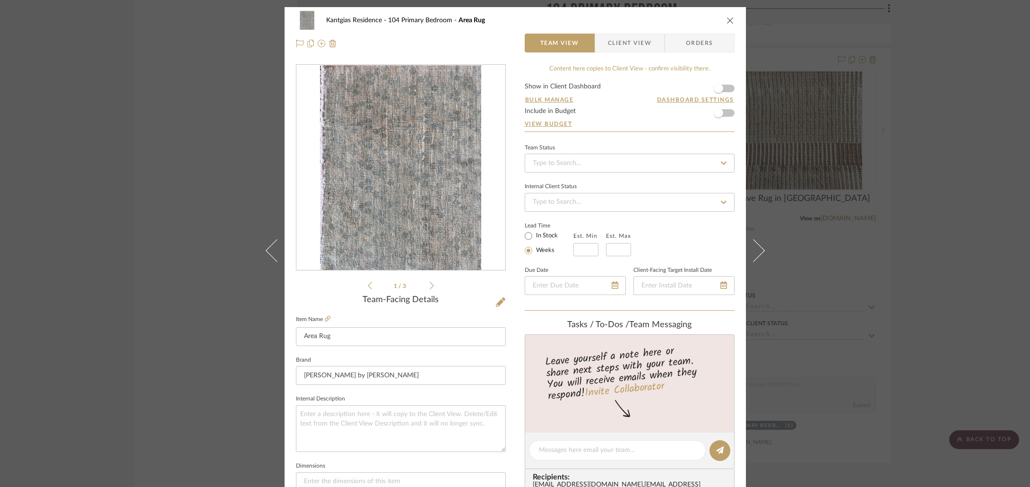
click at [430, 283] on icon at bounding box center [432, 286] width 4 height 8
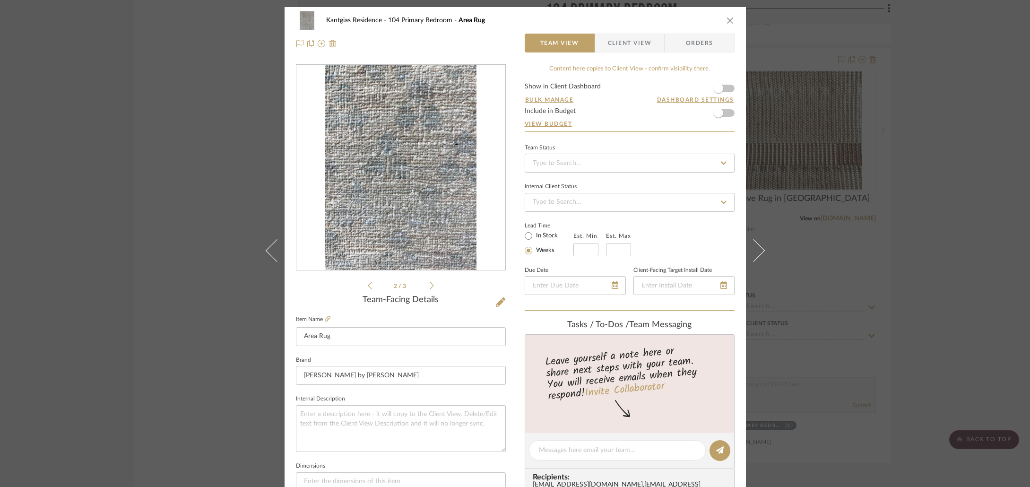
click at [430, 283] on icon at bounding box center [432, 286] width 4 height 8
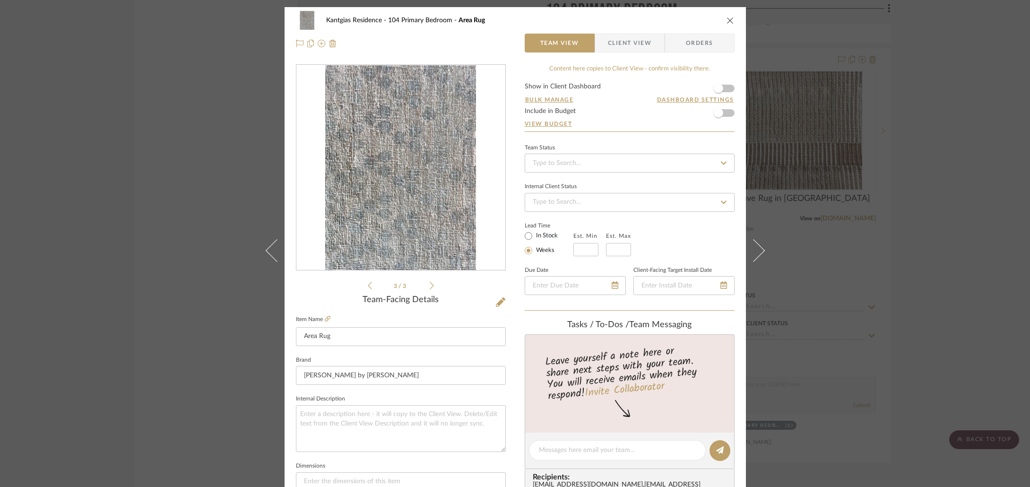
click at [430, 283] on icon at bounding box center [432, 286] width 4 height 8
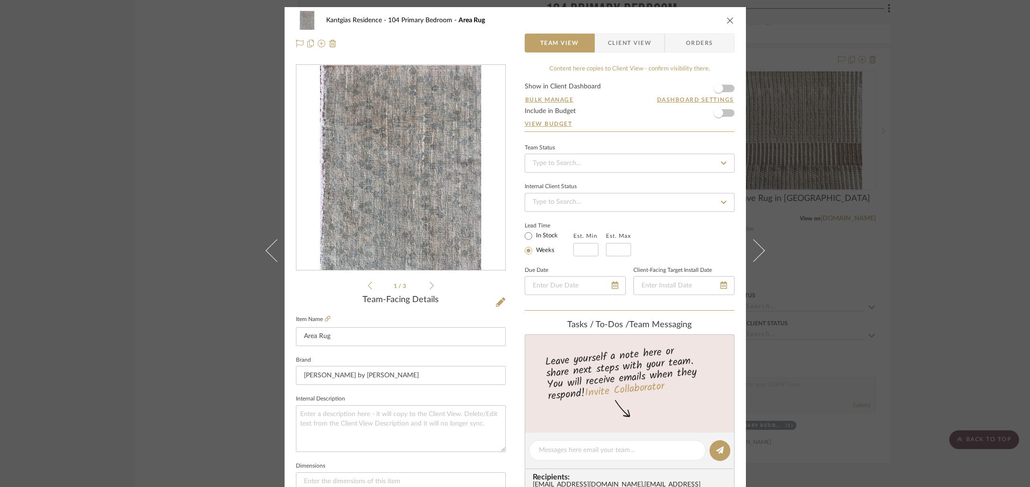
click at [179, 189] on div "Kantgias Residence 104 Primary Bedroom Area Rug Team View Client View Orders 1 …" at bounding box center [515, 243] width 1030 height 487
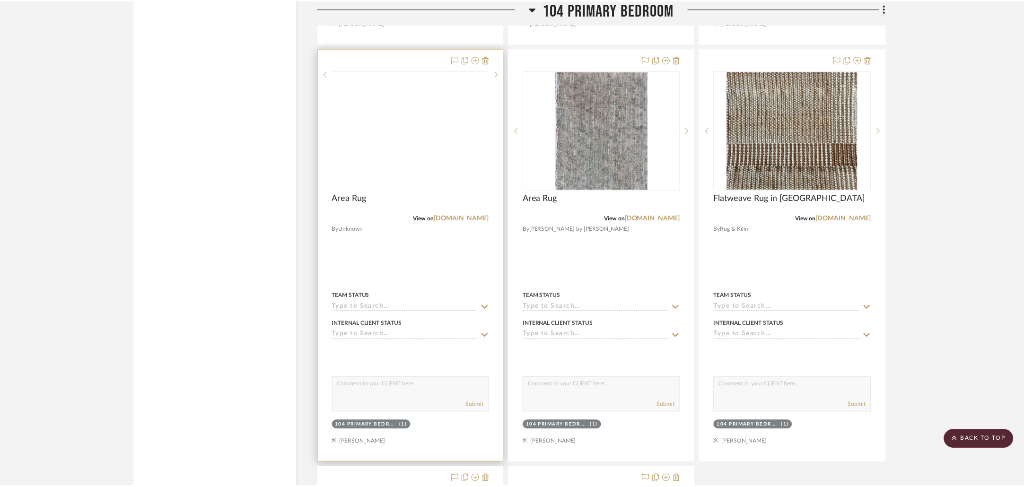
scroll to position [3453, 0]
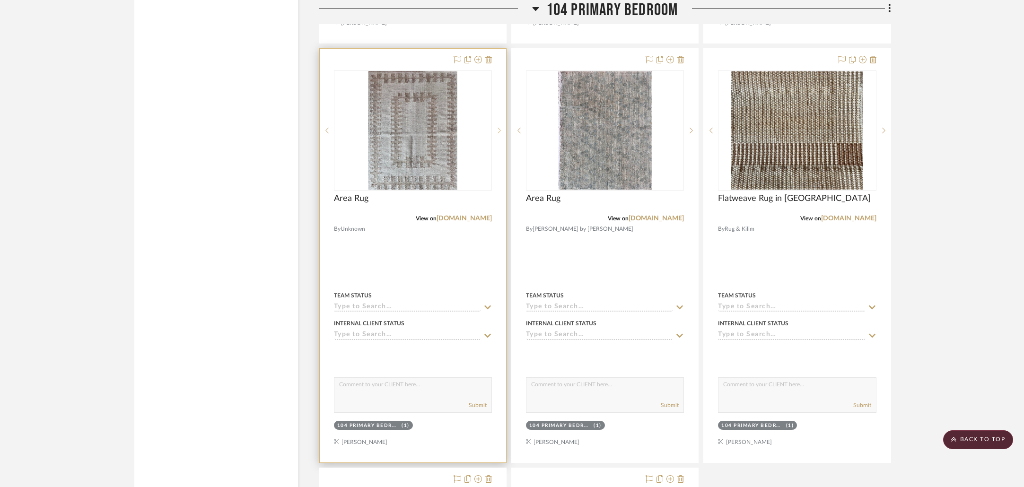
click at [500, 127] on icon at bounding box center [498, 130] width 3 height 7
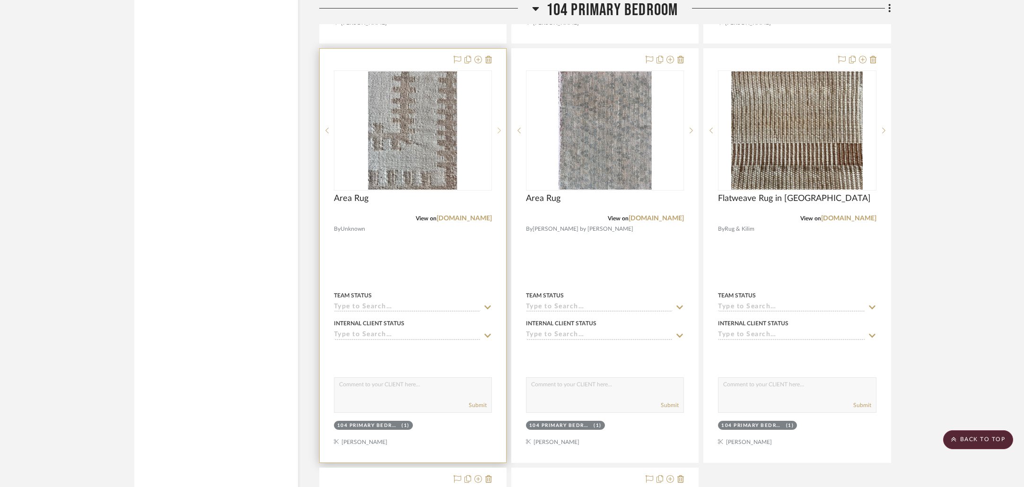
click at [500, 127] on icon at bounding box center [498, 130] width 3 height 7
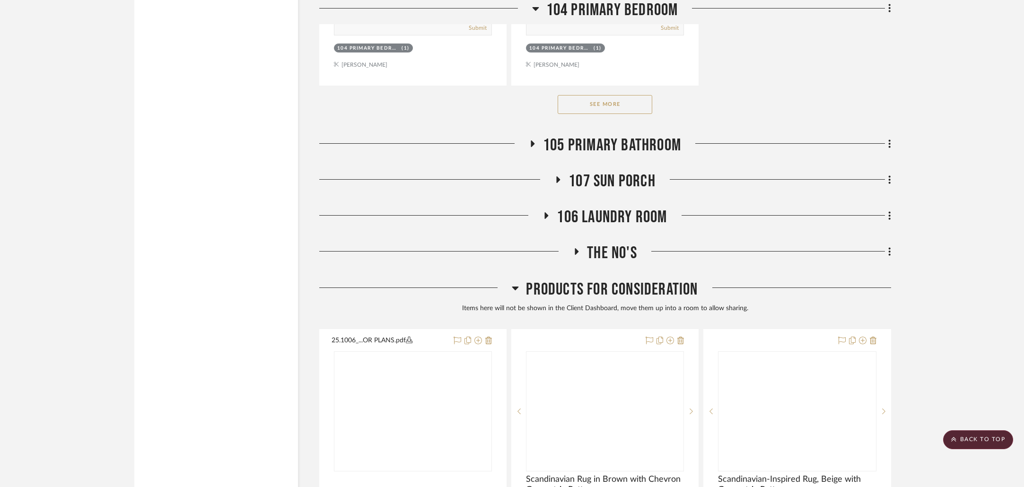
scroll to position [4272, 0]
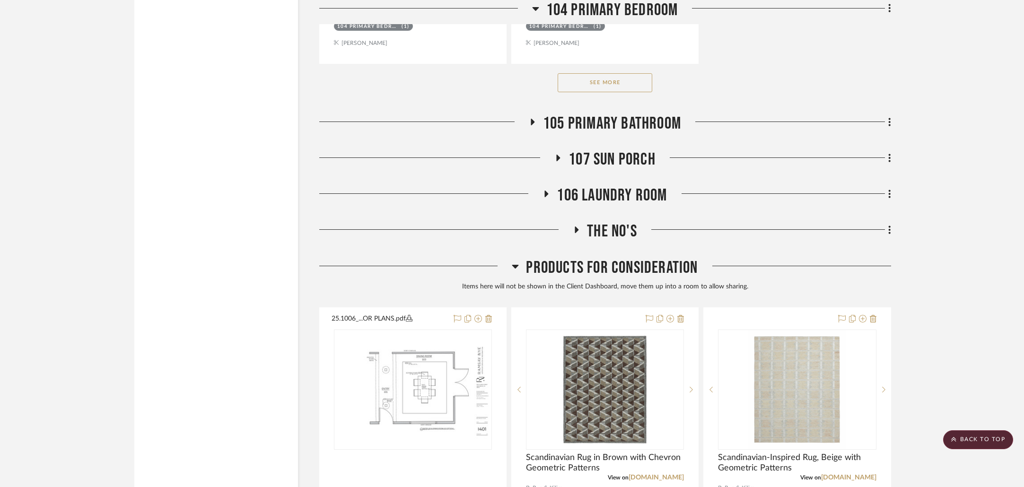
click at [602, 78] on button "See More" at bounding box center [604, 82] width 95 height 19
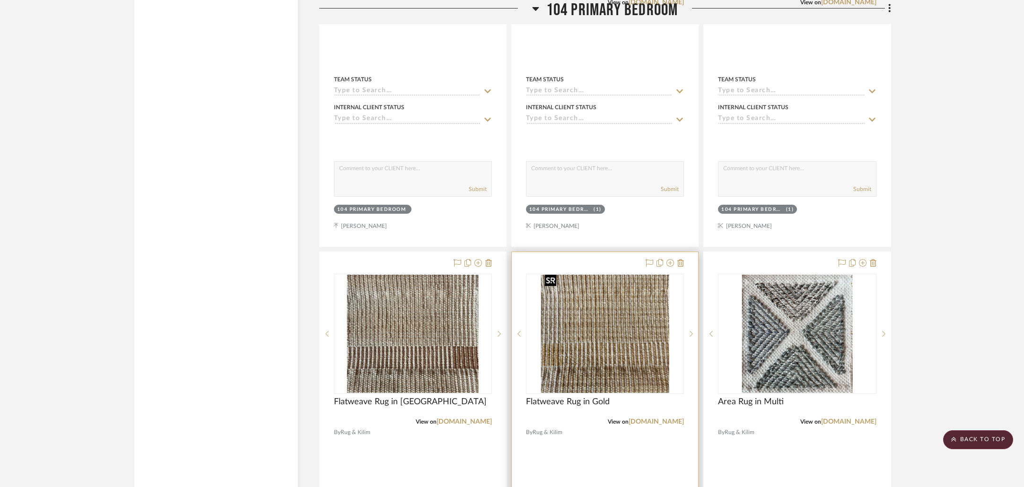
scroll to position [3256, 0]
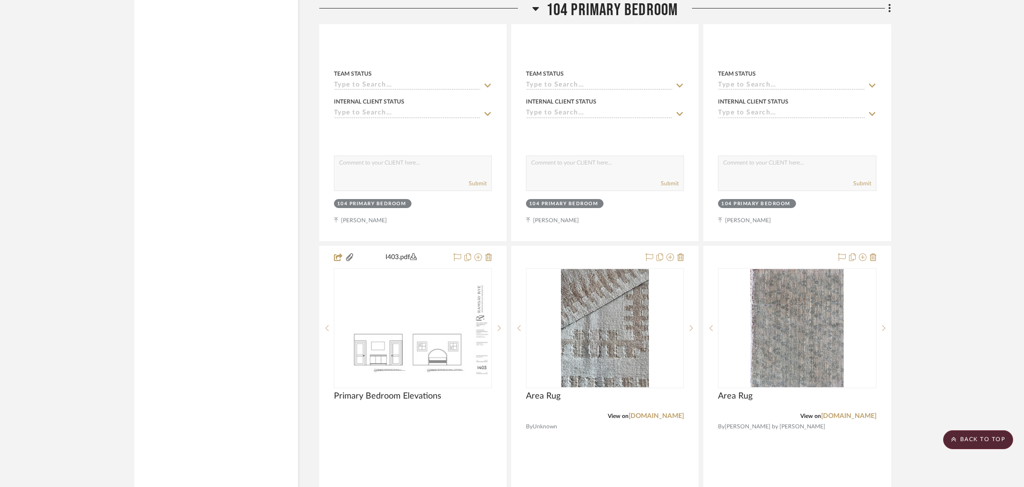
drag, startPoint x: 817, startPoint y: 314, endPoint x: 410, endPoint y: 18, distance: 503.2
